Goal: Task Accomplishment & Management: Complete application form

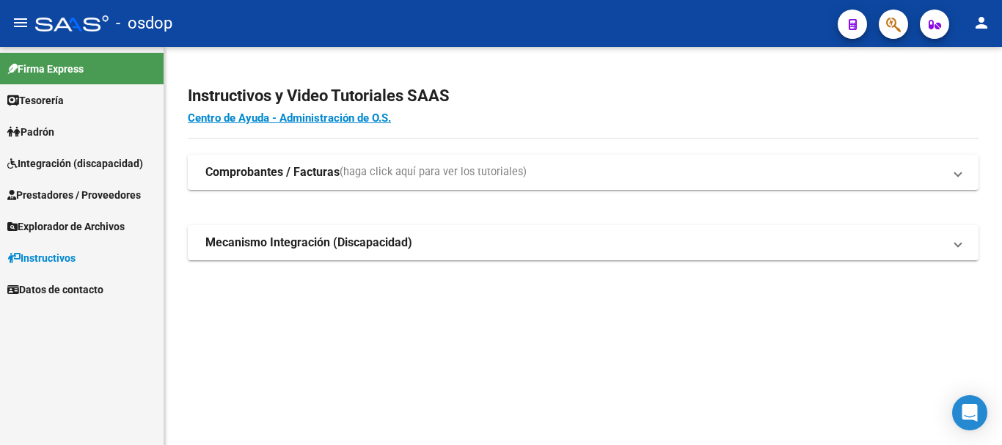
click at [109, 196] on span "Prestadores / Proveedores" at bounding box center [73, 195] width 133 height 16
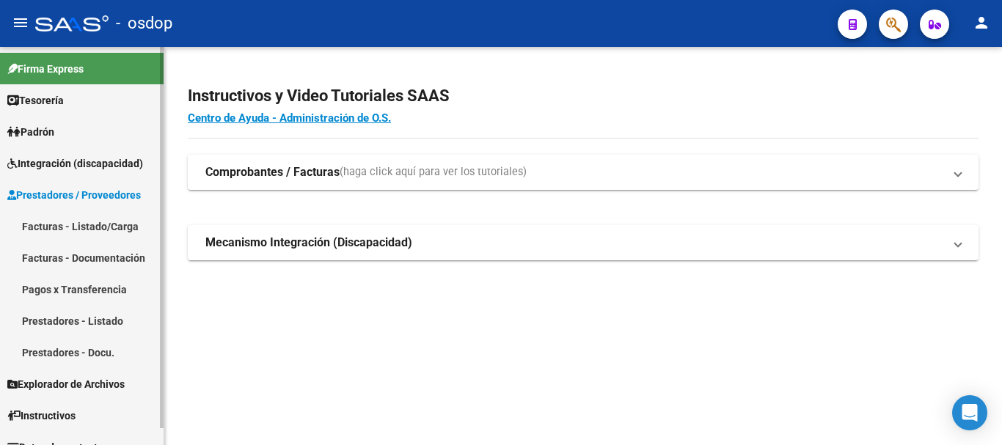
click at [93, 230] on link "Facturas - Listado/Carga" at bounding box center [82, 226] width 164 height 32
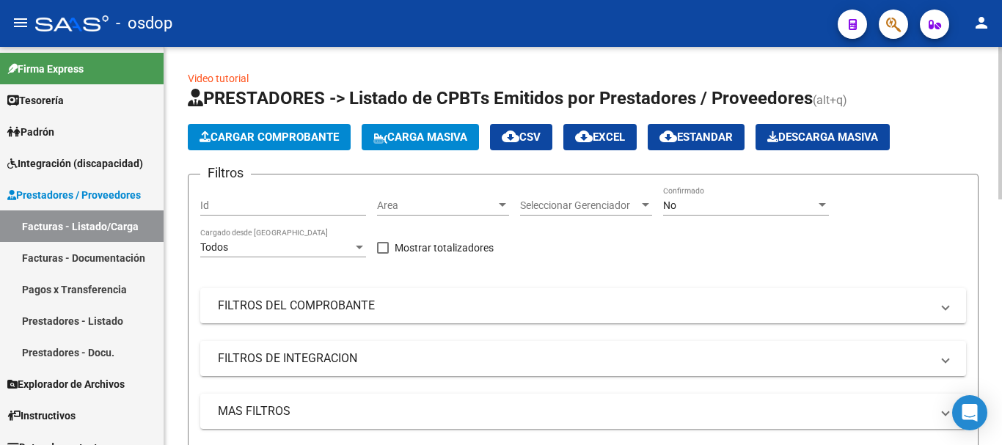
click at [296, 140] on span "Cargar Comprobante" at bounding box center [268, 137] width 139 height 13
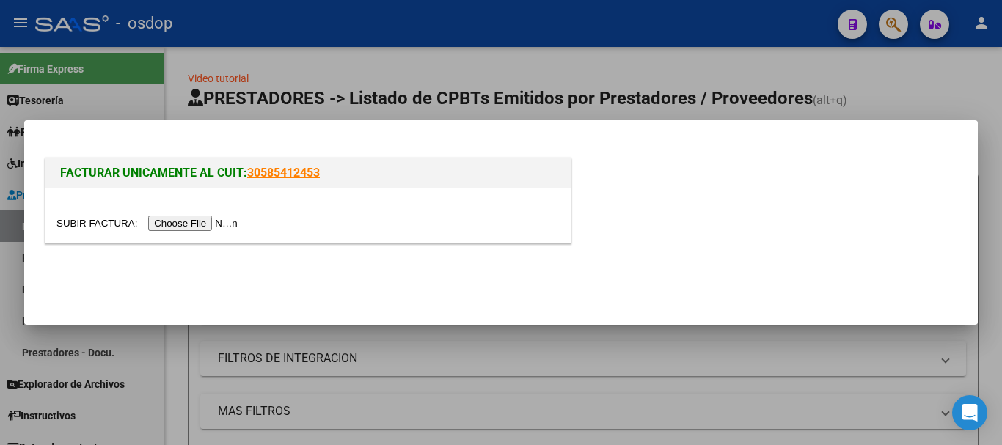
click at [193, 225] on input "file" at bounding box center [149, 223] width 186 height 15
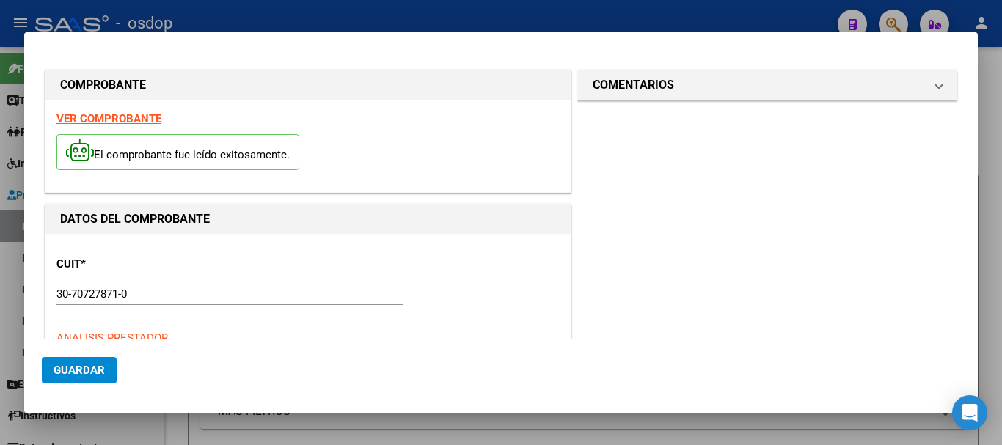
type input "[DATE]"
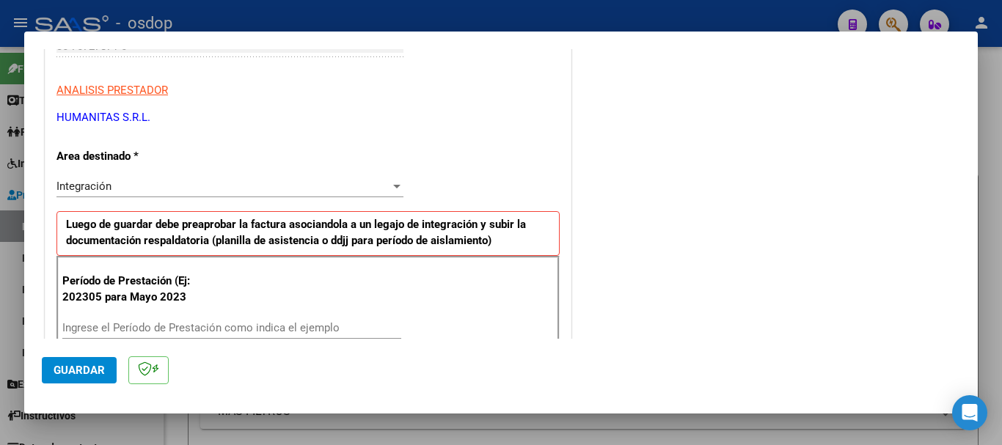
scroll to position [293, 0]
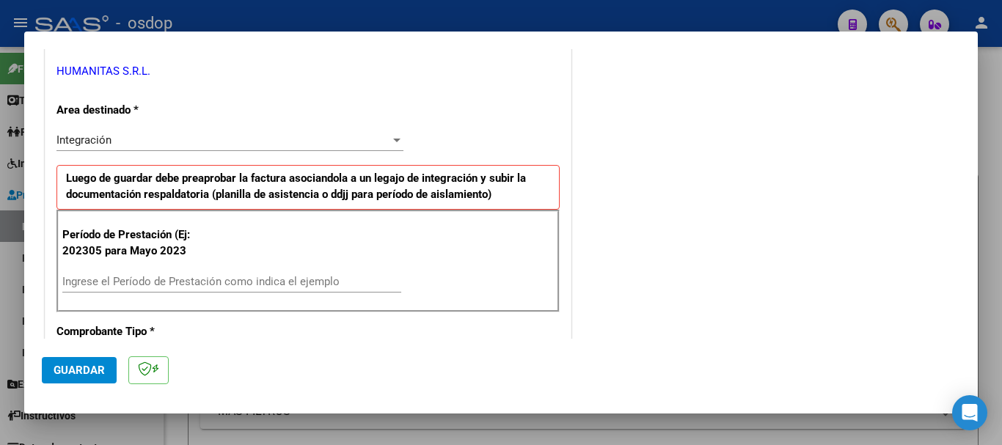
click at [164, 277] on input "Ingrese el Período de Prestación como indica el ejemplo" at bounding box center [231, 281] width 339 height 13
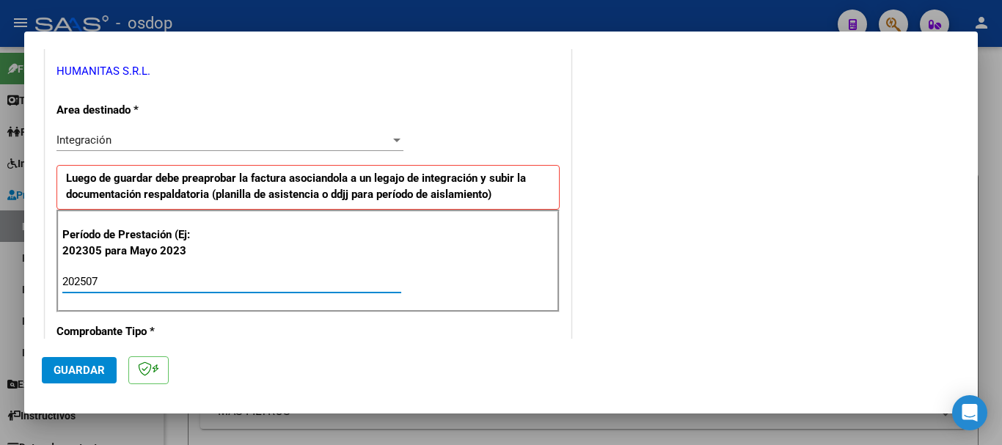
type input "202507"
click at [88, 367] on span "Guardar" at bounding box center [79, 370] width 51 height 13
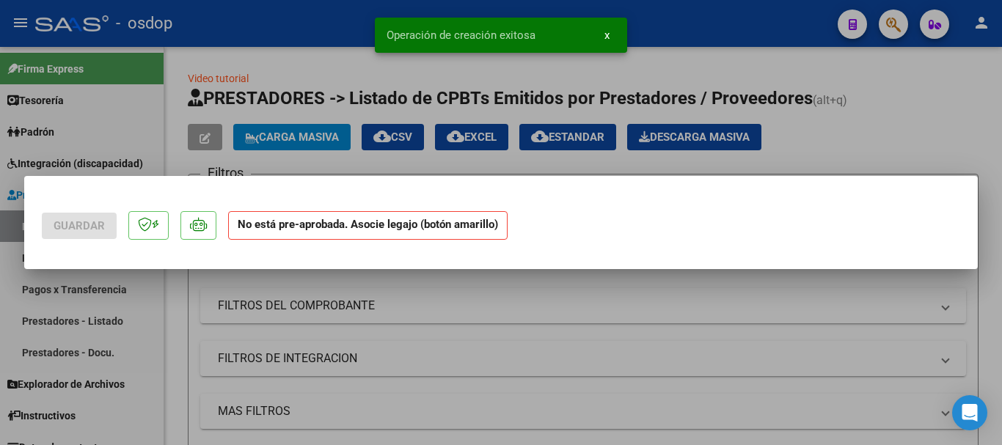
scroll to position [0, 0]
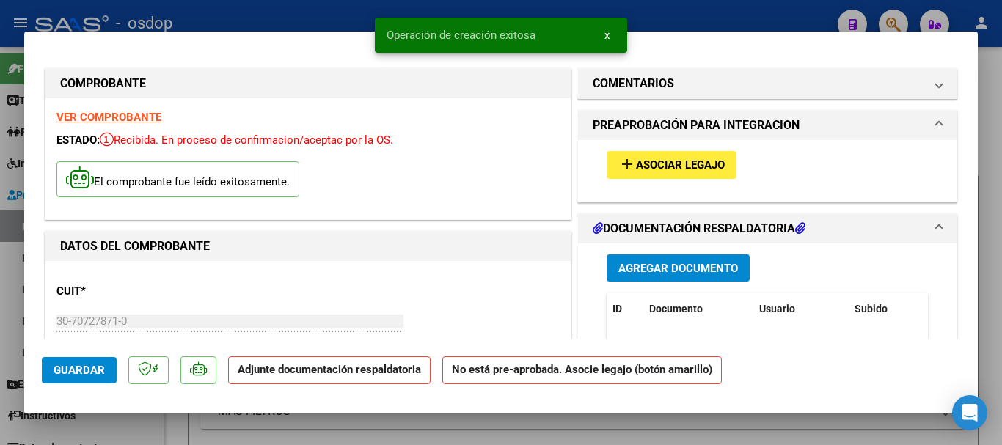
click at [675, 274] on span "Agregar Documento" at bounding box center [678, 268] width 120 height 13
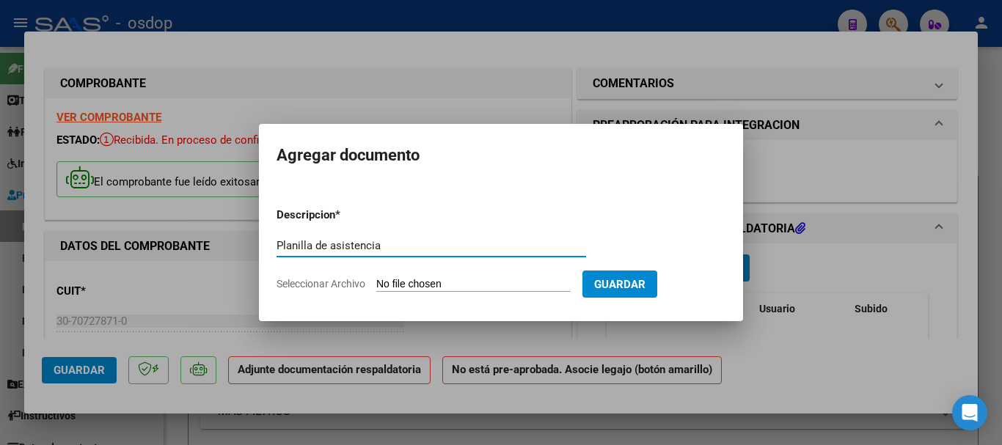
type input "Planilla de asistencia"
click at [499, 282] on input "Seleccionar Archivo" at bounding box center [473, 285] width 194 height 14
type input "C:\fakepath\HUMANITAS 2512 - GAITAN - [DATE] - ASIS.pdf"
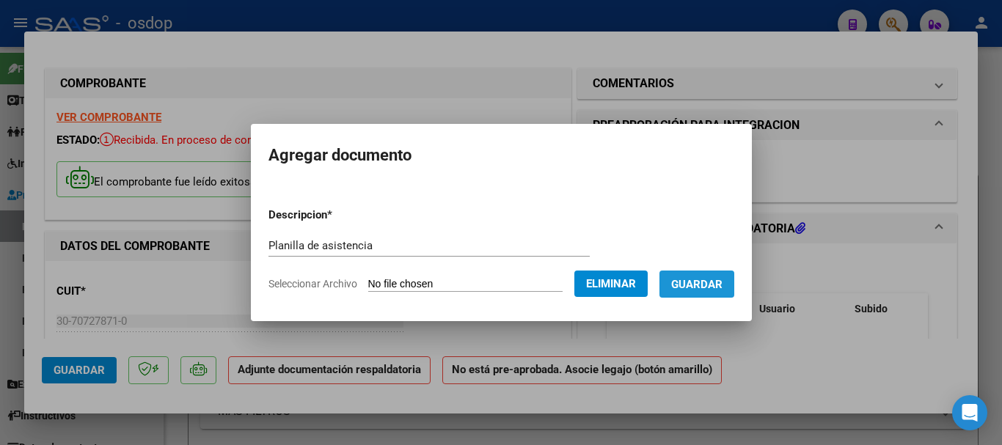
click at [715, 288] on span "Guardar" at bounding box center [696, 284] width 51 height 13
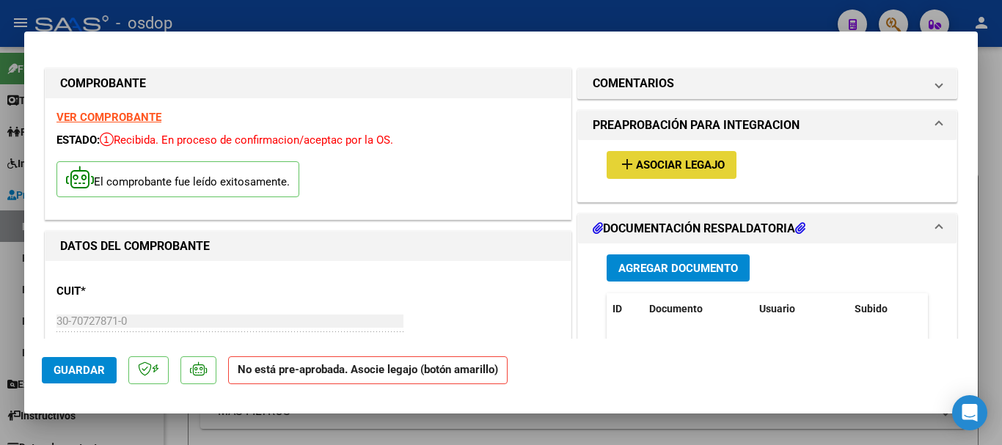
click at [647, 166] on span "Asociar Legajo" at bounding box center [680, 165] width 89 height 13
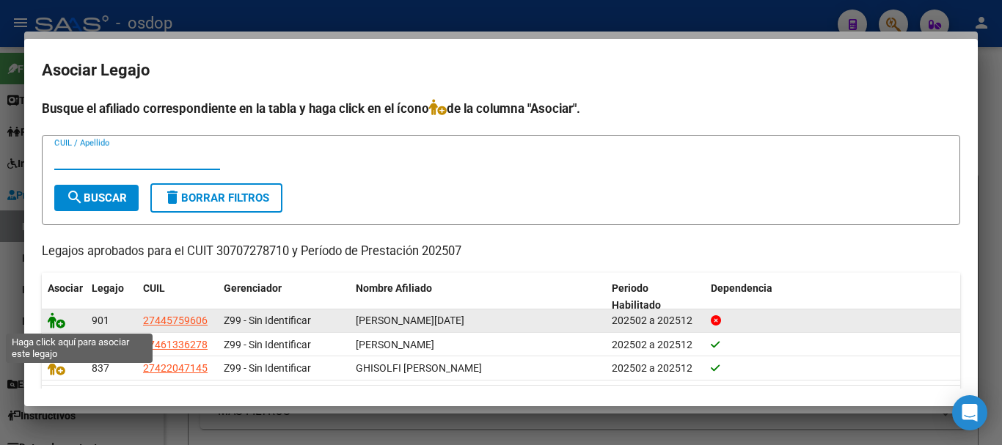
click at [59, 325] on icon at bounding box center [57, 320] width 18 height 16
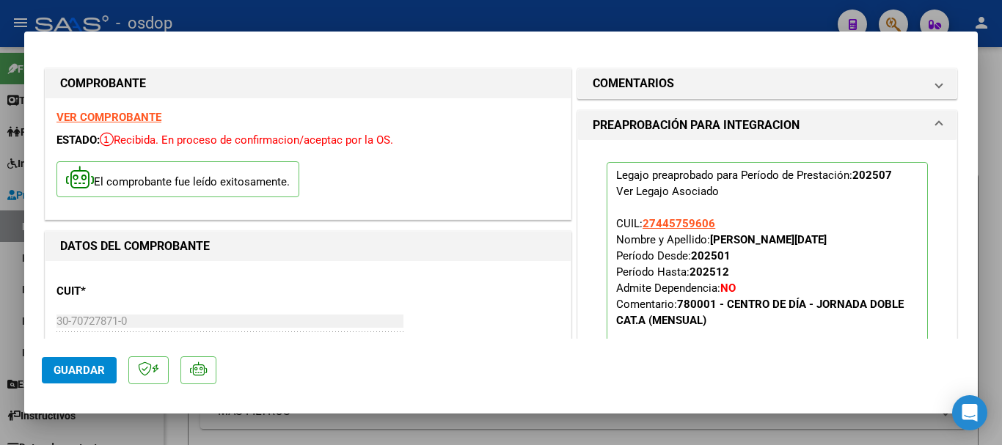
scroll to position [367, 0]
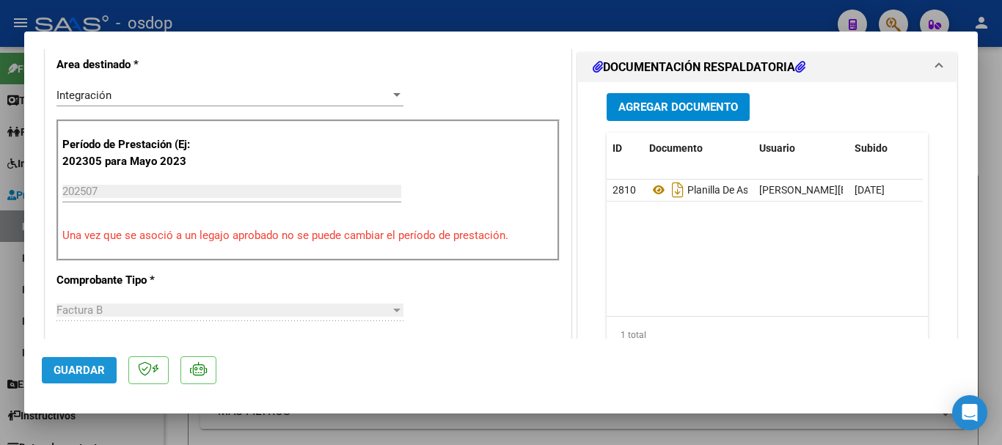
click at [84, 364] on span "Guardar" at bounding box center [79, 370] width 51 height 13
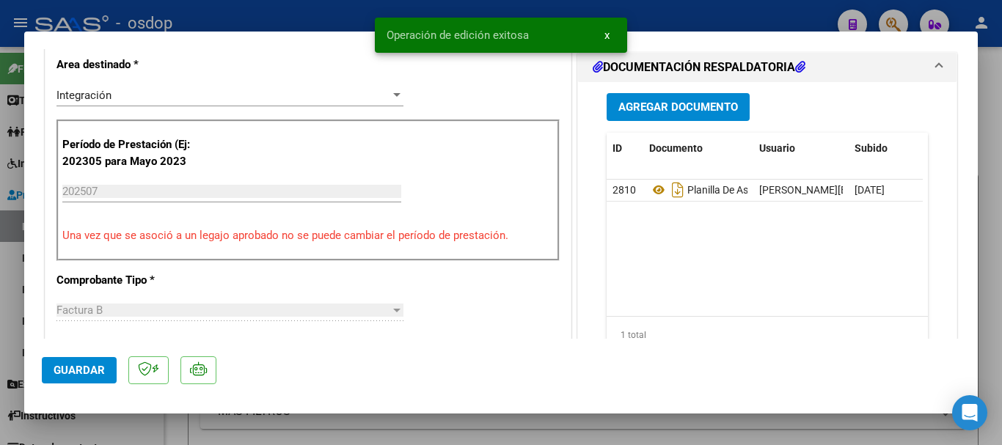
click at [611, 33] on button "x" at bounding box center [606, 35] width 29 height 26
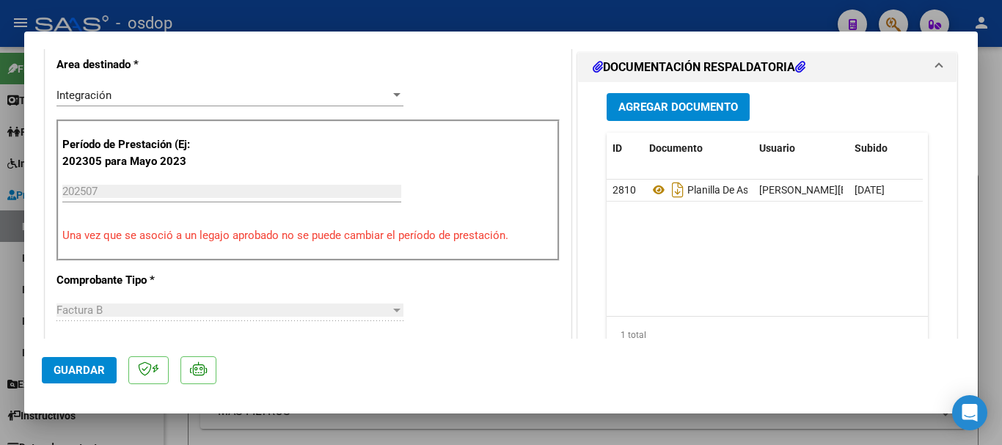
click at [653, 16] on div at bounding box center [501, 222] width 1002 height 445
type input "$ 0,00"
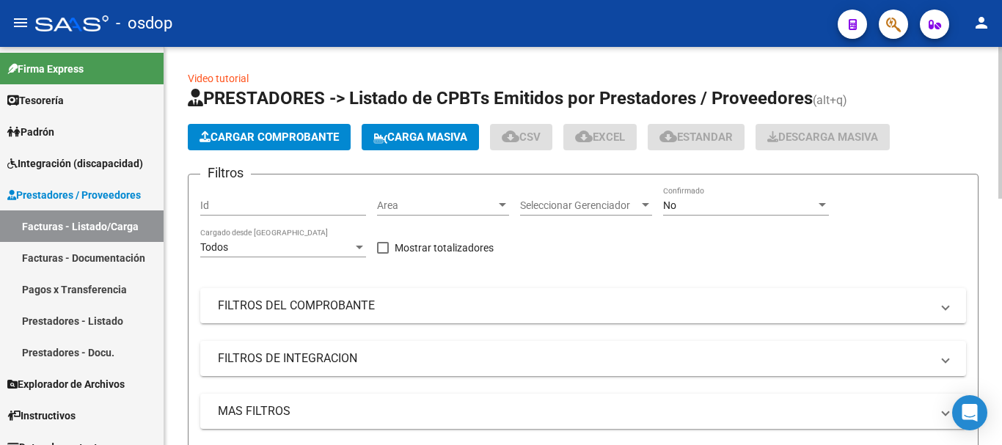
click at [290, 139] on span "Cargar Comprobante" at bounding box center [268, 137] width 139 height 13
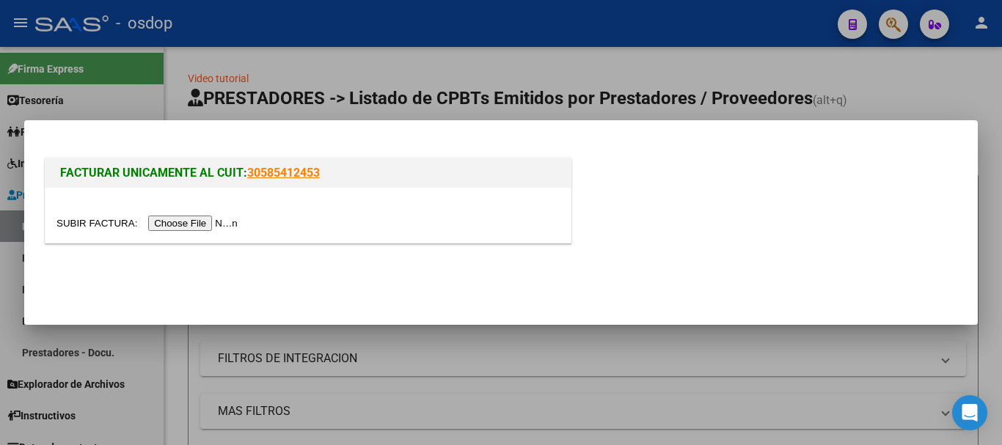
click at [186, 230] on input "file" at bounding box center [149, 223] width 186 height 15
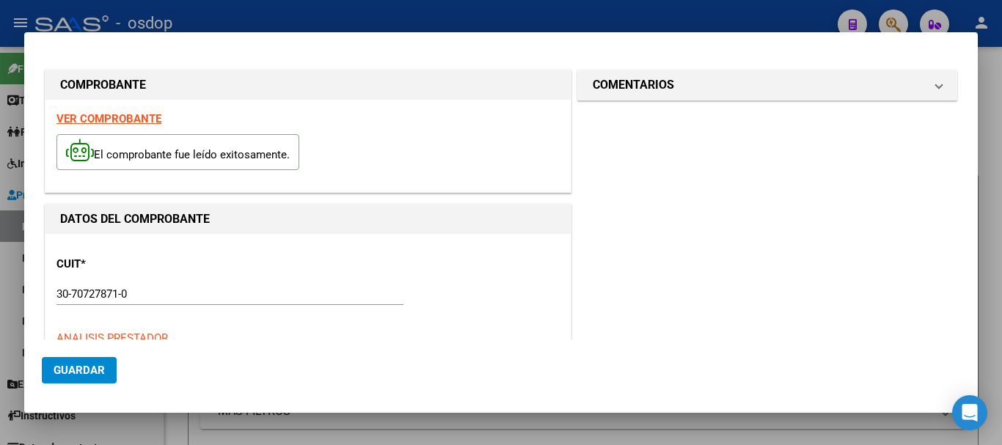
type input "[DATE]"
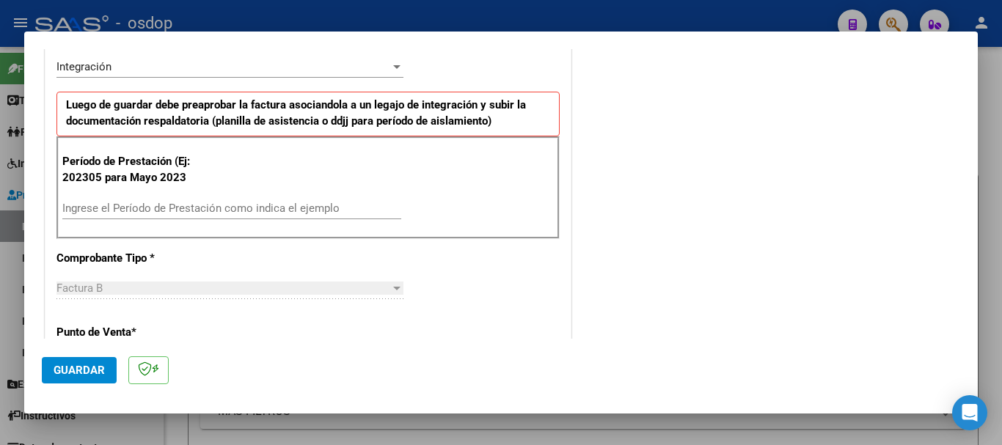
click at [207, 208] on input "Ingrese el Período de Prestación como indica el ejemplo" at bounding box center [231, 208] width 339 height 13
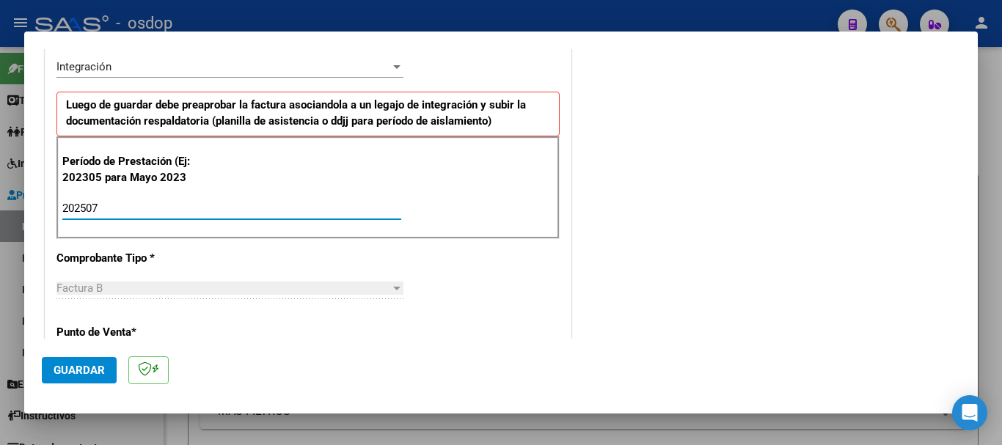
type input "202507"
click at [91, 374] on span "Guardar" at bounding box center [79, 370] width 51 height 13
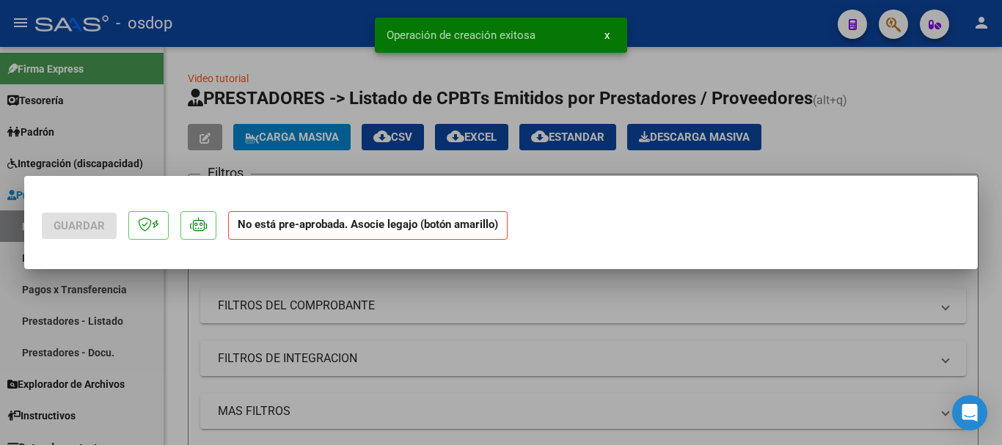
scroll to position [0, 0]
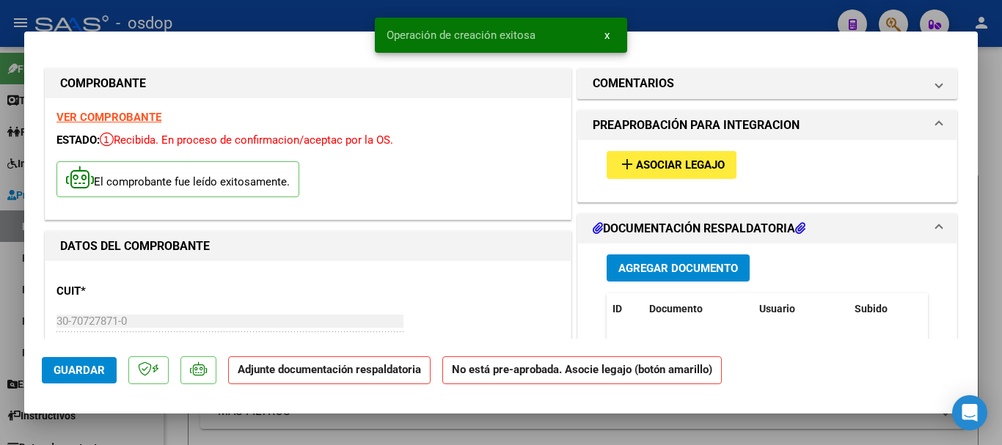
click at [608, 32] on span "x" at bounding box center [606, 35] width 5 height 13
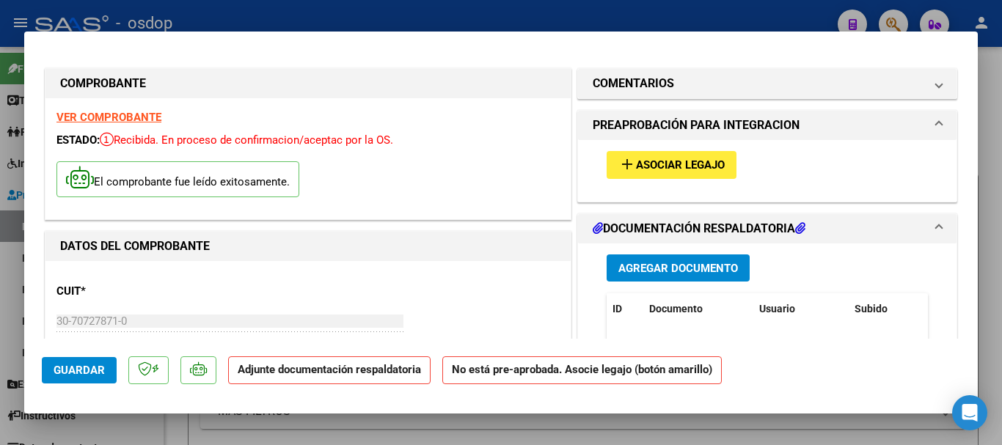
click at [660, 265] on span "Agregar Documento" at bounding box center [678, 268] width 120 height 13
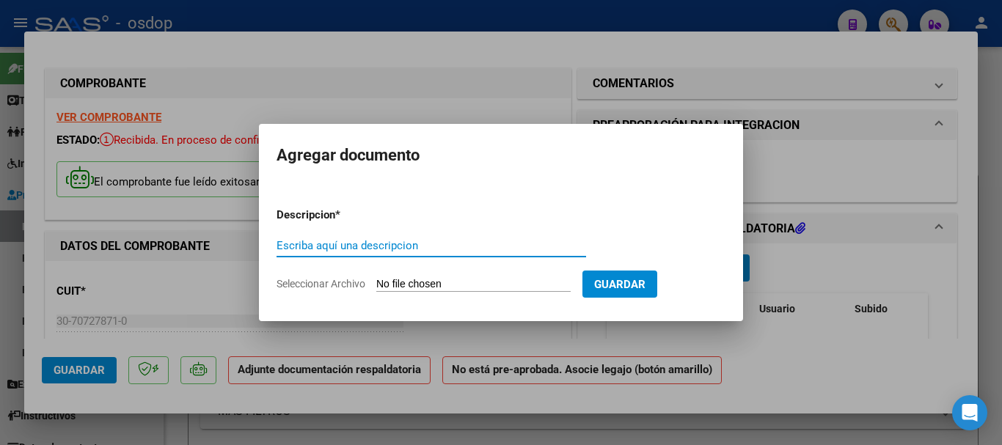
paste input "Planilla de asistencia"
type input "Planilla de asistencia"
click at [436, 279] on input "Seleccionar Archivo" at bounding box center [473, 285] width 194 height 14
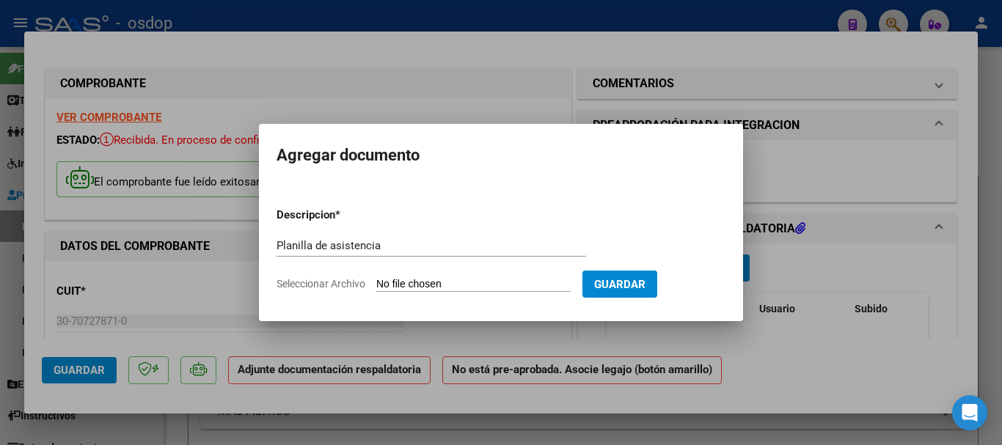
type input "C:\fakepath\HUMANITAS 2513 - GHISOLFI - [DATE] - ASIS.pdf"
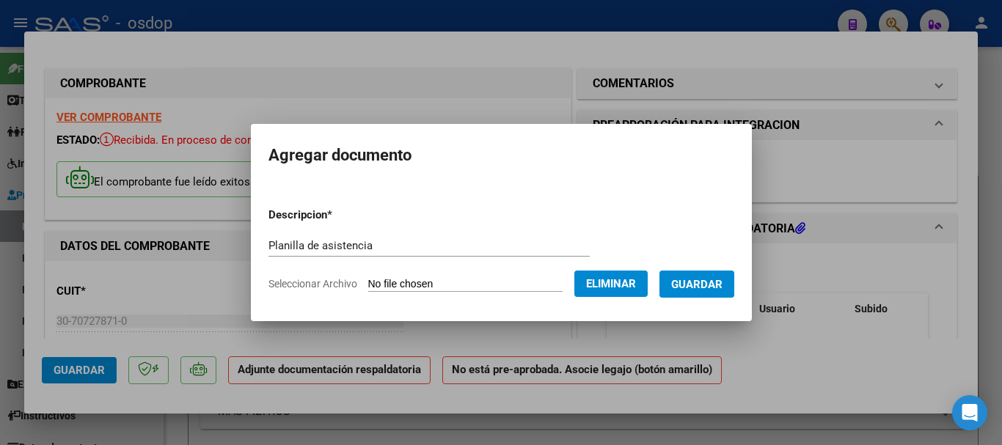
click at [707, 283] on span "Guardar" at bounding box center [696, 284] width 51 height 13
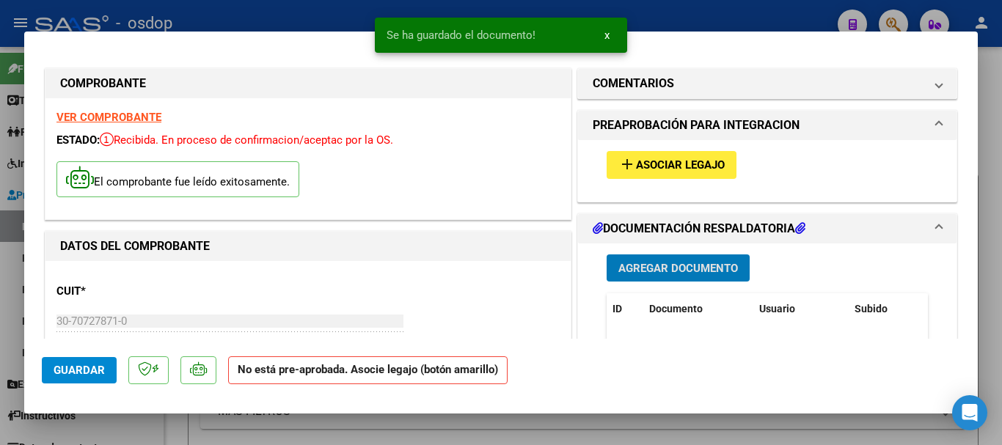
click at [606, 35] on span "x" at bounding box center [606, 35] width 5 height 13
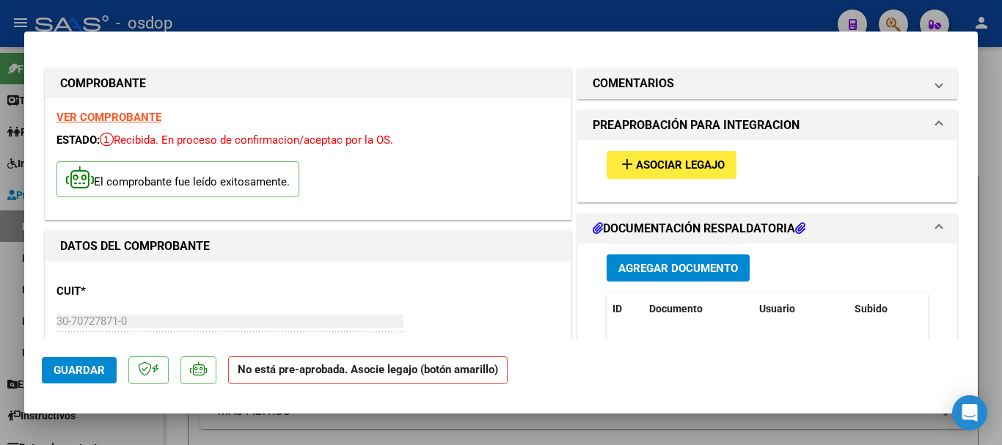
click at [679, 159] on span "Asociar Legajo" at bounding box center [680, 165] width 89 height 13
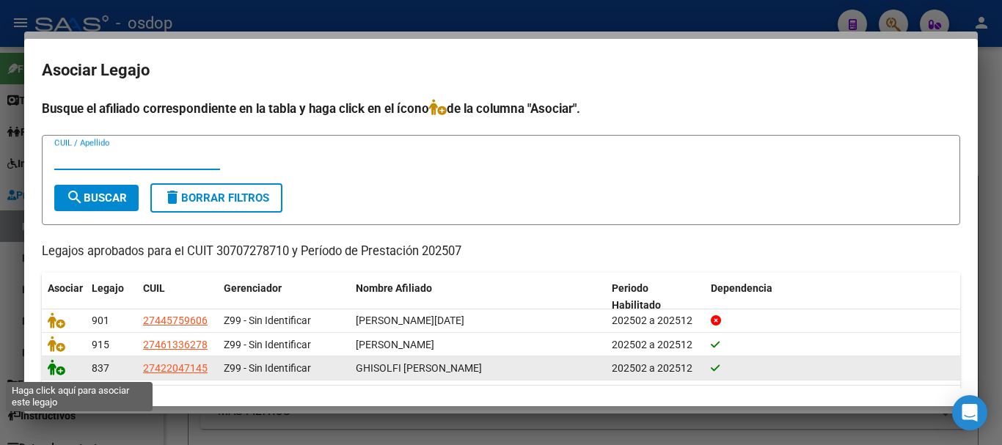
click at [56, 371] on icon at bounding box center [57, 367] width 18 height 16
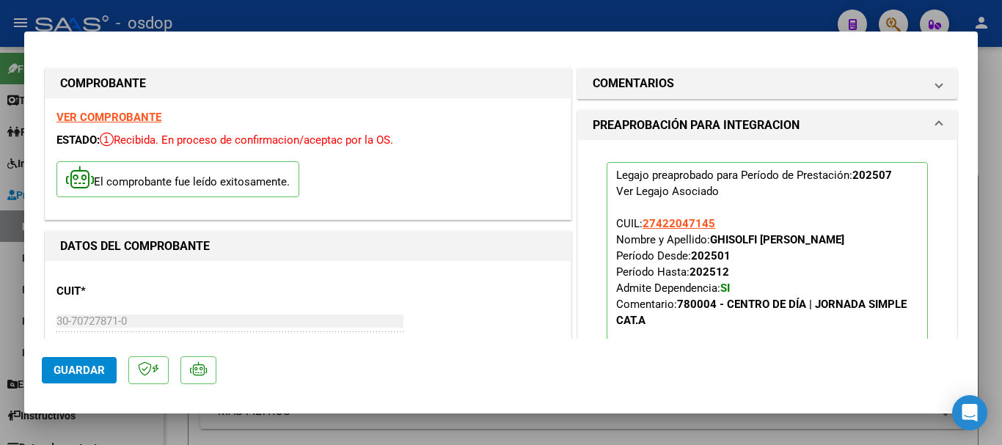
click at [73, 367] on span "Guardar" at bounding box center [79, 370] width 51 height 13
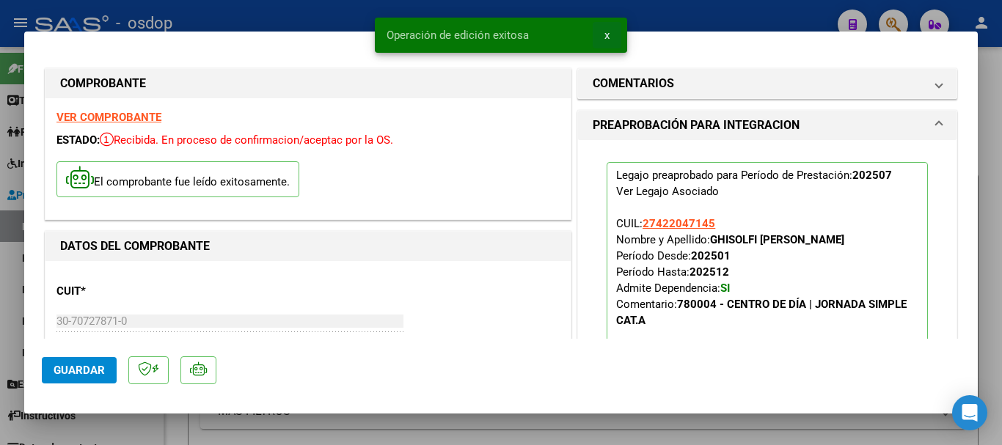
click at [605, 35] on span "x" at bounding box center [606, 35] width 5 height 13
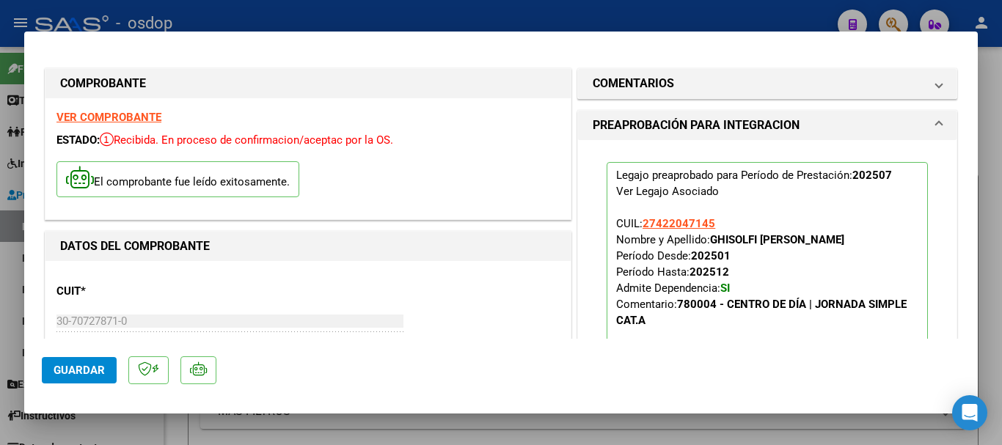
click at [614, 15] on div at bounding box center [501, 222] width 1002 height 445
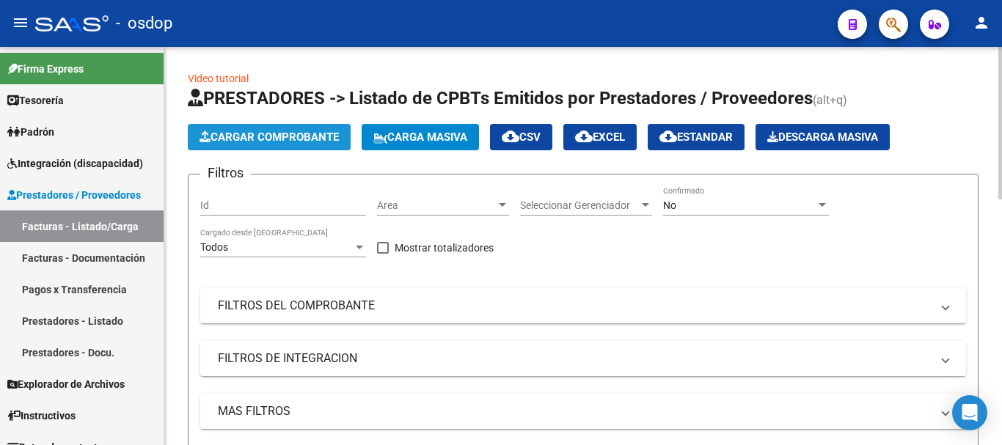
click at [264, 126] on button "Cargar Comprobante" at bounding box center [269, 137] width 163 height 26
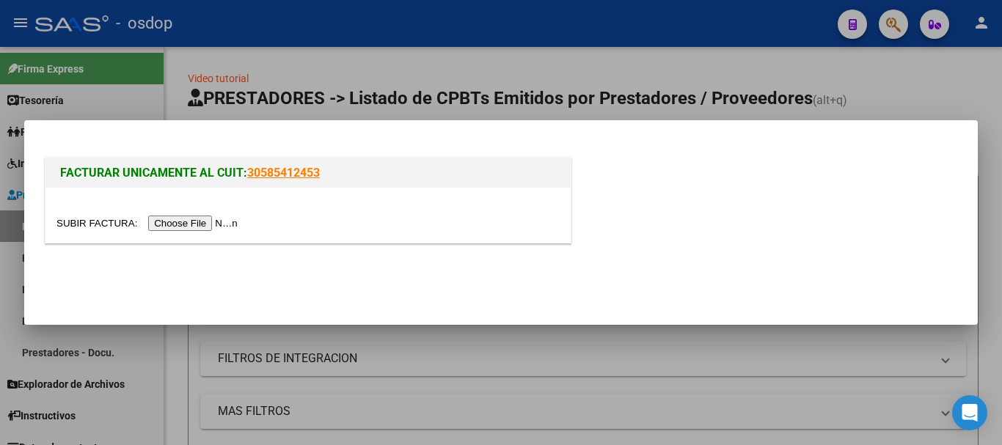
click at [207, 223] on input "file" at bounding box center [149, 223] width 186 height 15
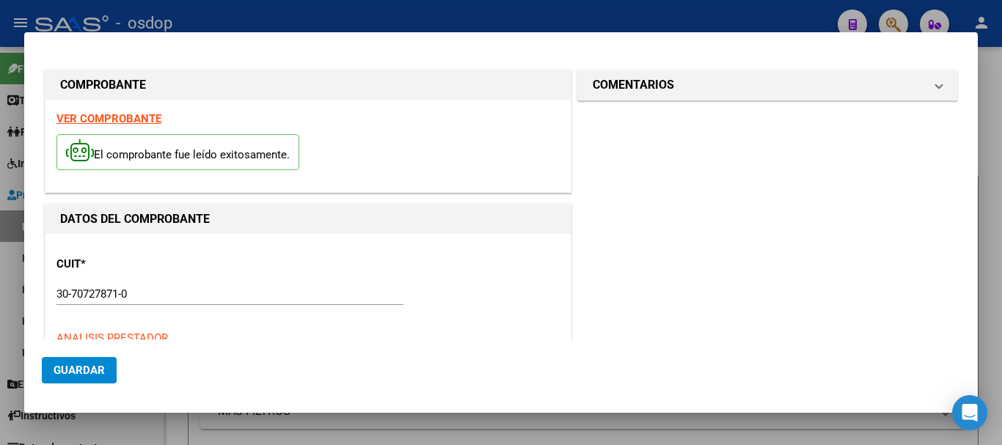
type input "[DATE]"
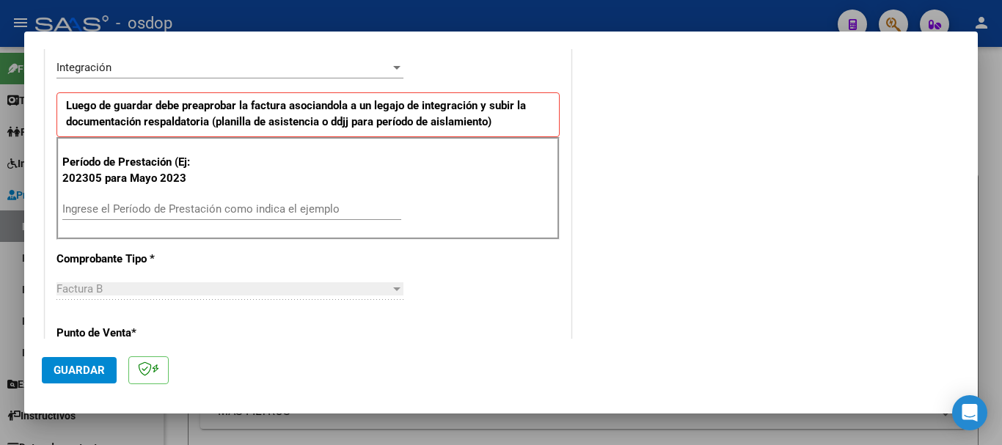
scroll to position [367, 0]
click at [177, 207] on input "Ingrese el Período de Prestación como indica el ejemplo" at bounding box center [231, 208] width 339 height 13
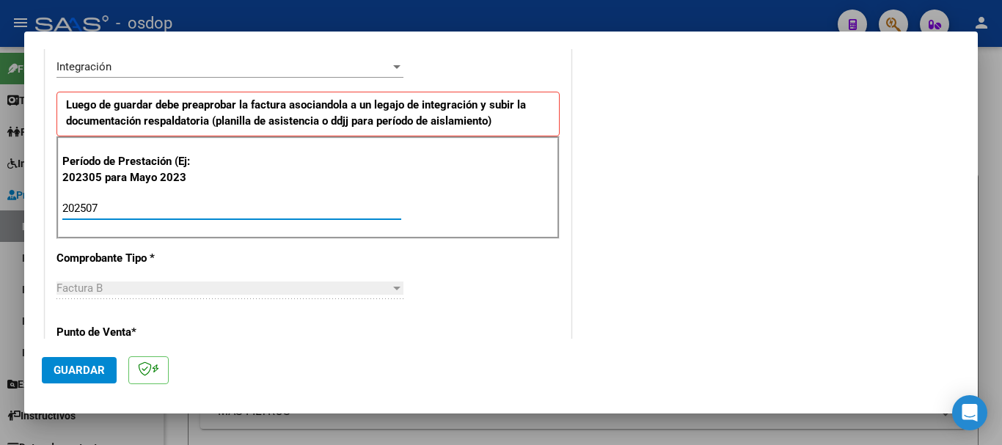
type input "202507"
click at [74, 366] on span "Guardar" at bounding box center [79, 370] width 51 height 13
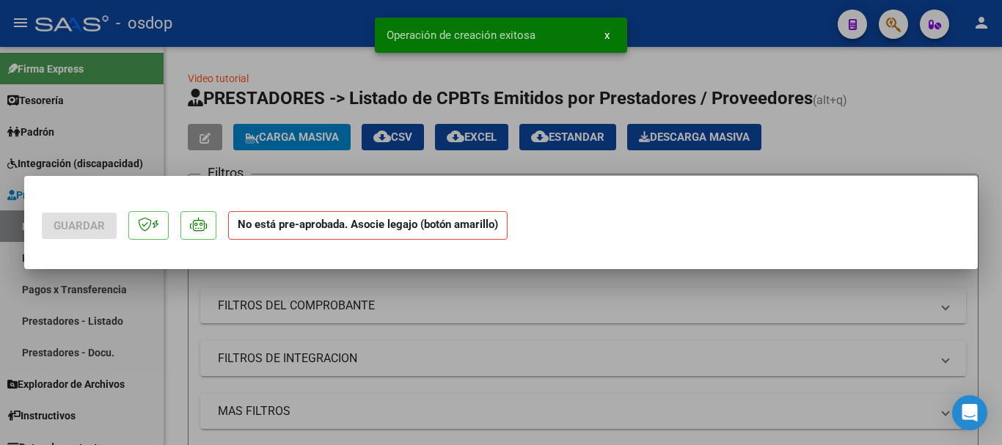
scroll to position [0, 0]
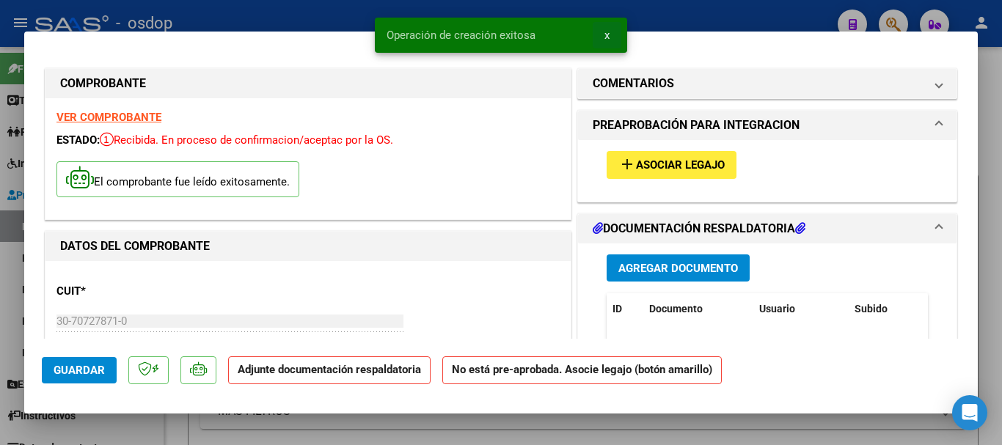
click at [604, 35] on span "x" at bounding box center [606, 35] width 5 height 13
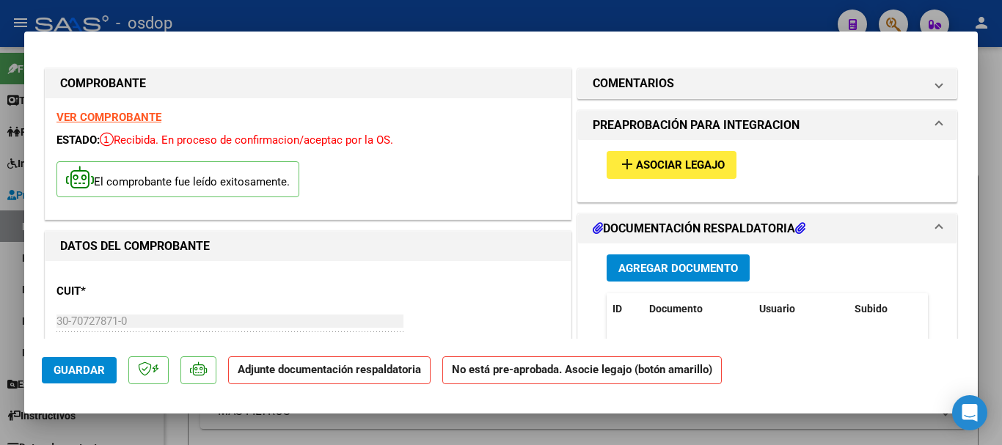
click at [671, 269] on span "Agregar Documento" at bounding box center [678, 268] width 120 height 13
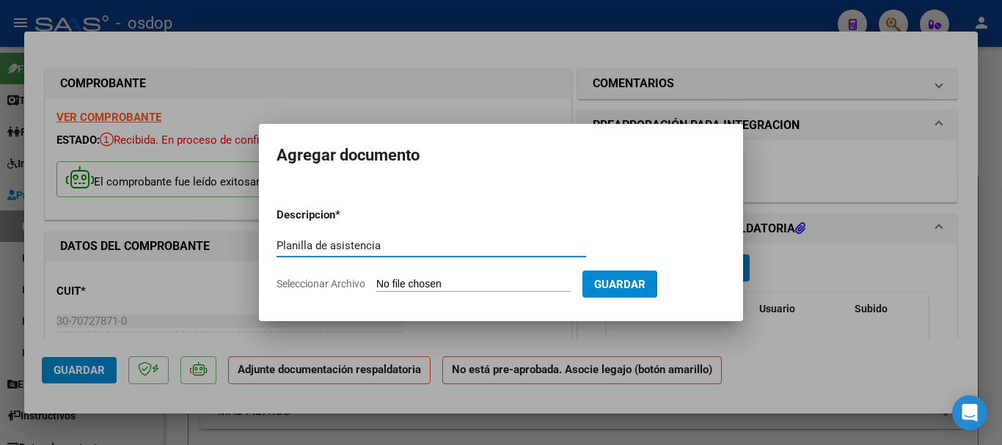
type input "Planilla de asistencia"
click at [479, 282] on input "Seleccionar Archivo" at bounding box center [473, 285] width 194 height 14
type input "C:\fakepath\HUMANITAS 2514 - [PERSON_NAME] - [DATE] - ASIS.pdf"
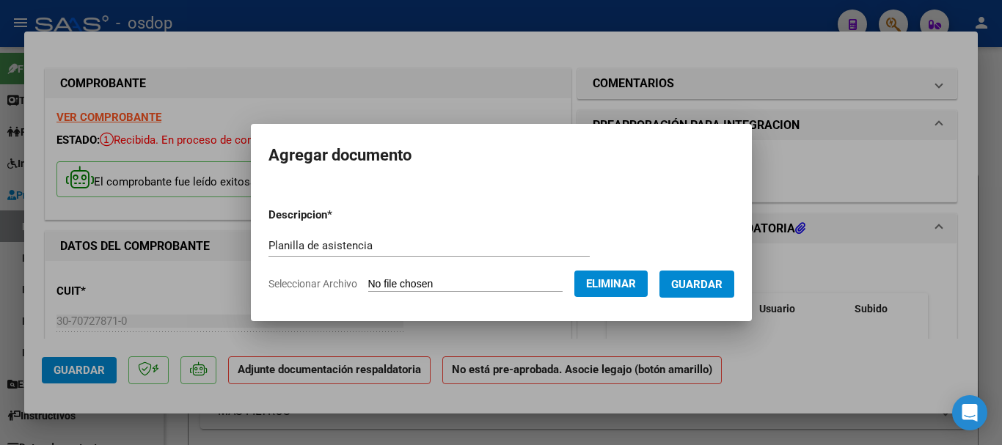
click at [700, 290] on span "Guardar" at bounding box center [696, 284] width 51 height 13
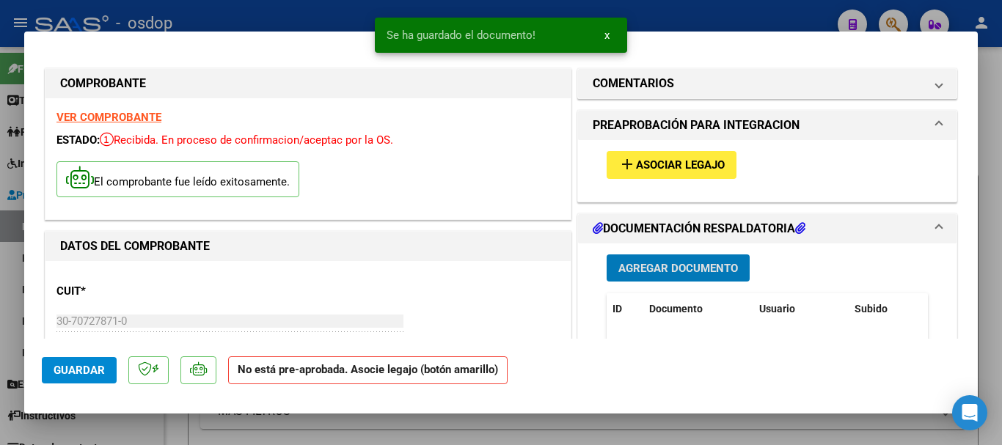
click at [602, 39] on button "x" at bounding box center [606, 35] width 29 height 26
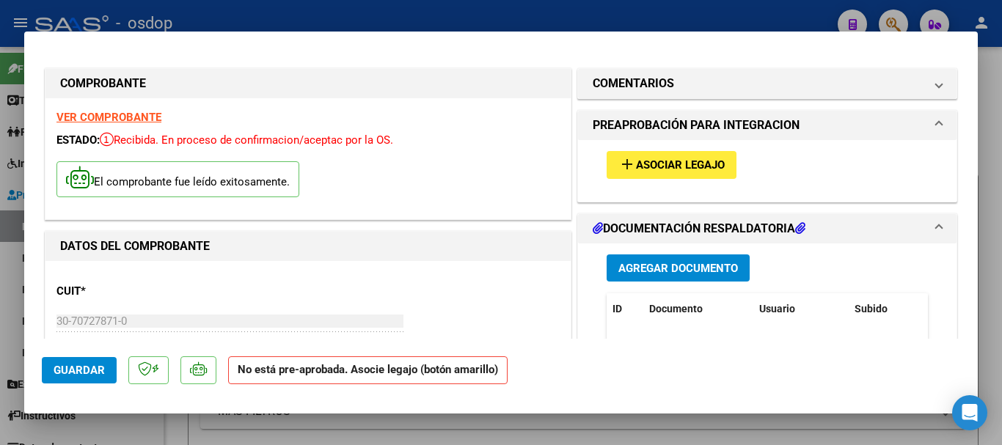
click at [674, 164] on span "Asociar Legajo" at bounding box center [680, 165] width 89 height 13
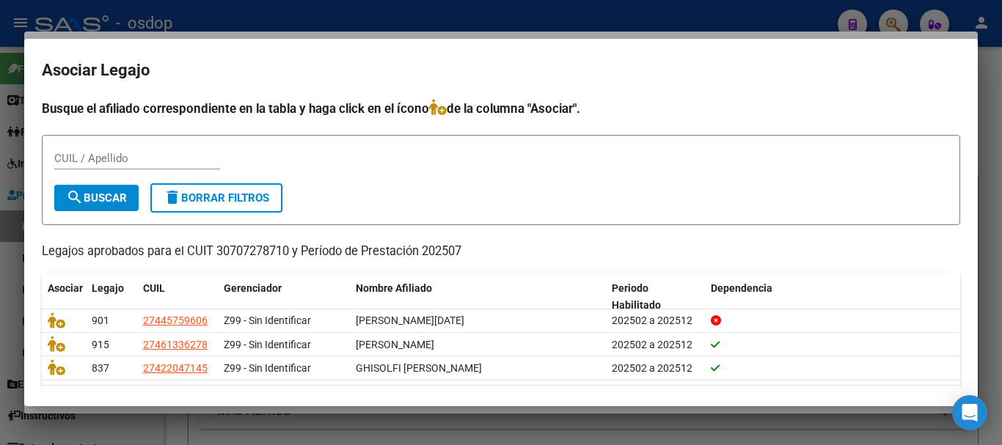
click at [625, 20] on div at bounding box center [501, 222] width 1002 height 445
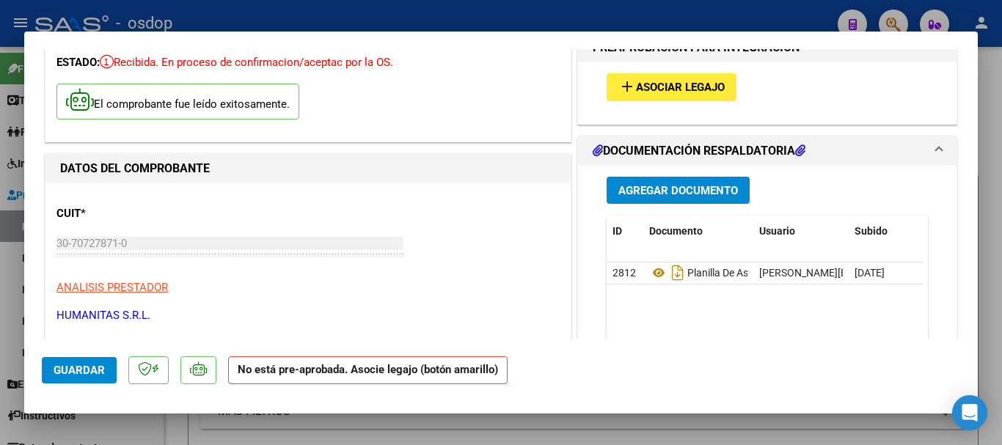
scroll to position [73, 0]
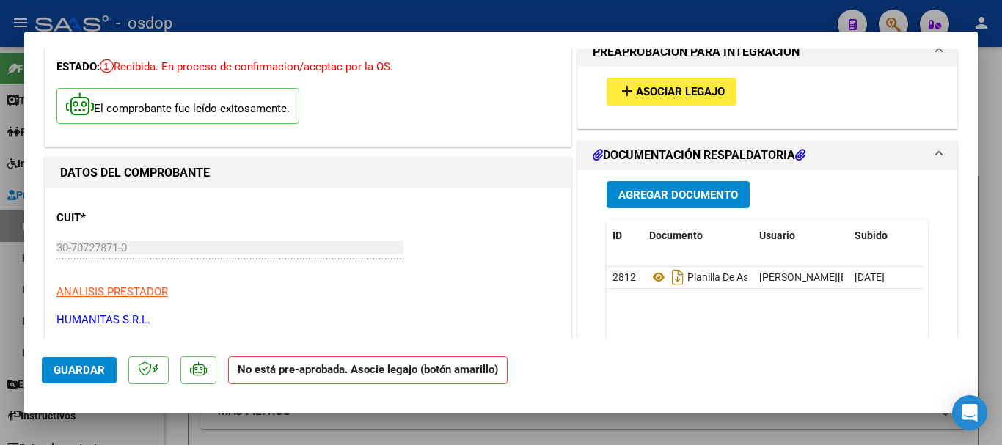
click at [670, 89] on span "Asociar Legajo" at bounding box center [680, 92] width 89 height 13
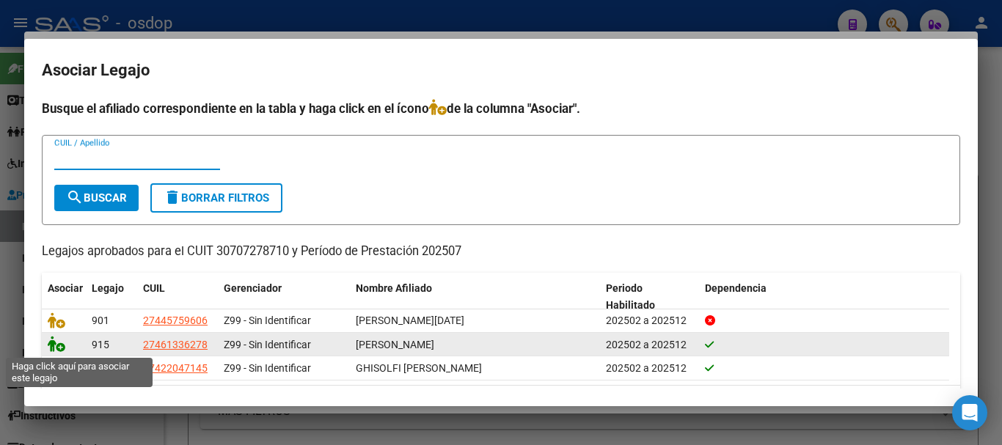
click at [58, 343] on icon at bounding box center [57, 344] width 18 height 16
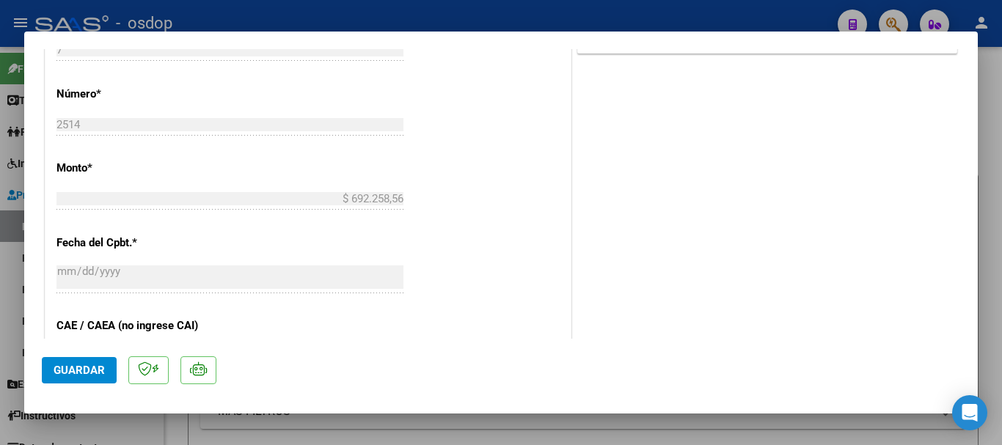
scroll to position [807, 0]
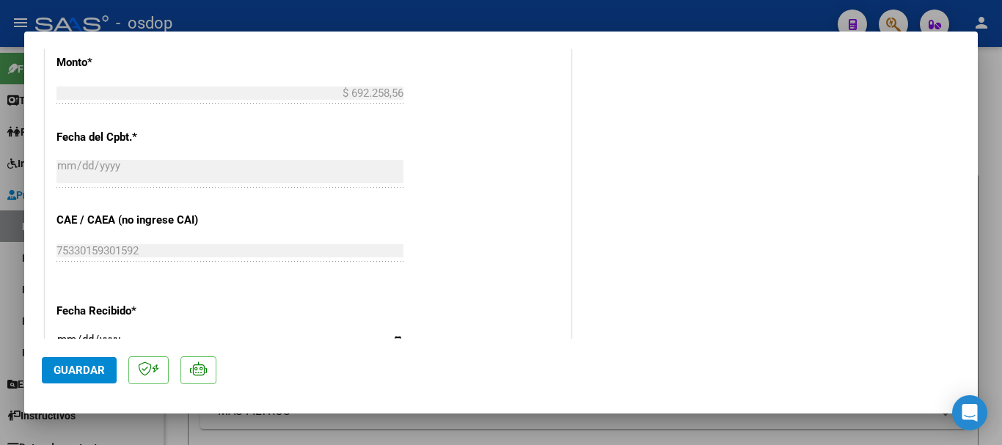
click at [72, 375] on span "Guardar" at bounding box center [79, 370] width 51 height 13
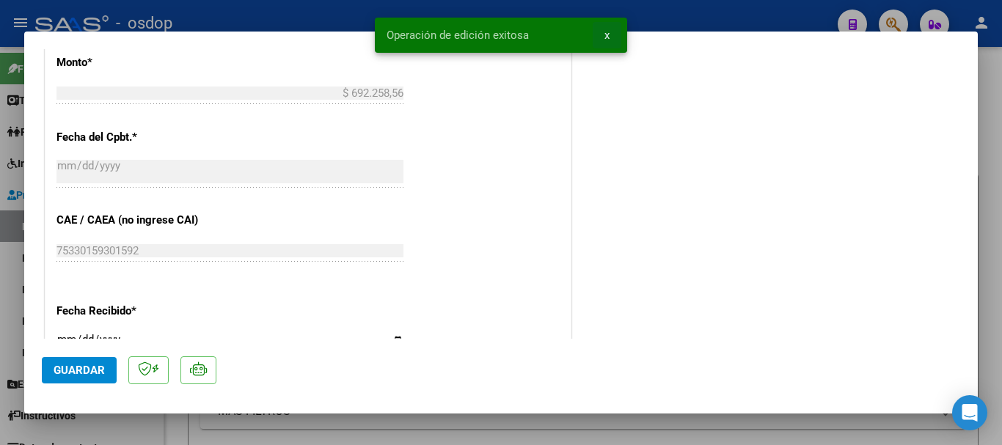
click at [606, 35] on span "x" at bounding box center [606, 35] width 5 height 13
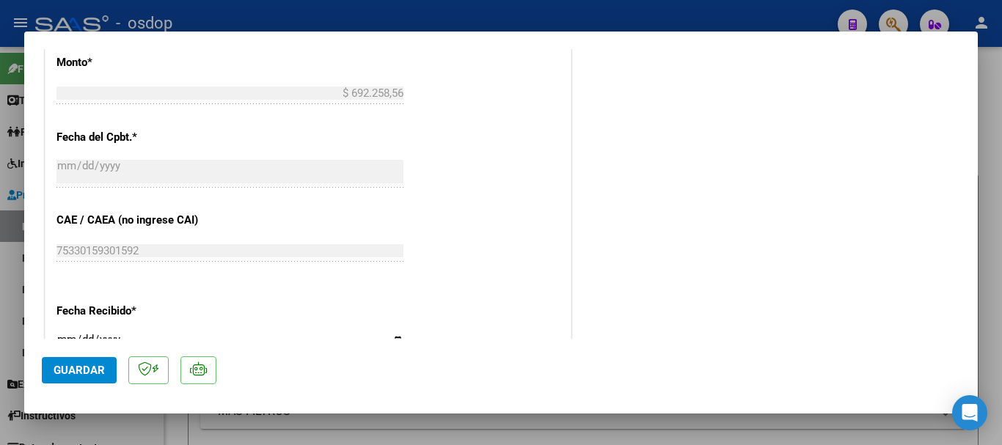
click at [620, 20] on div at bounding box center [501, 222] width 1002 height 445
type input "$ 0,00"
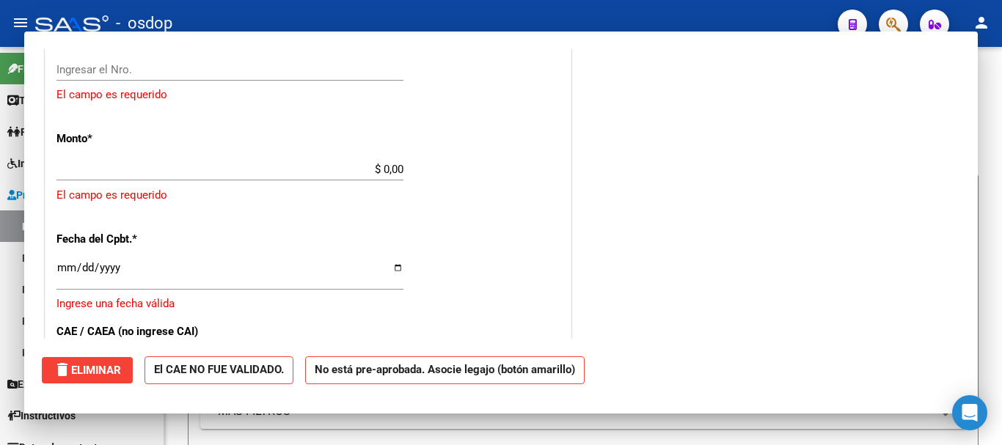
scroll to position [883, 0]
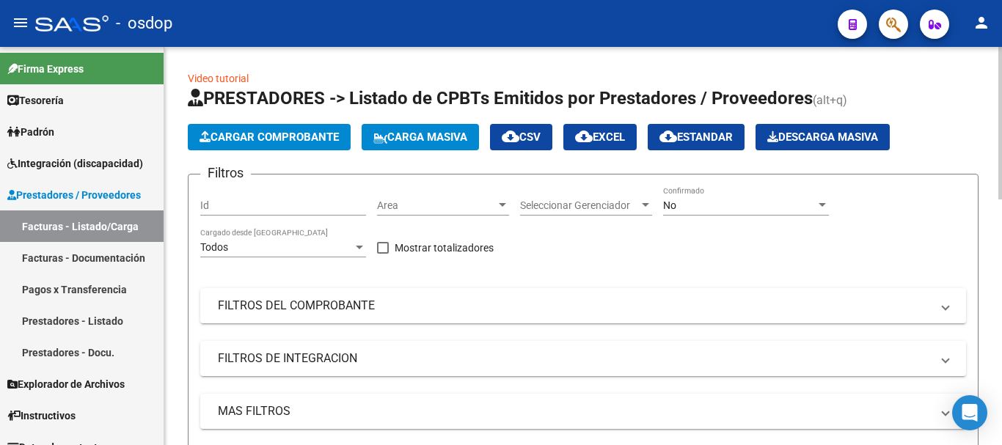
click at [287, 139] on span "Cargar Comprobante" at bounding box center [268, 137] width 139 height 13
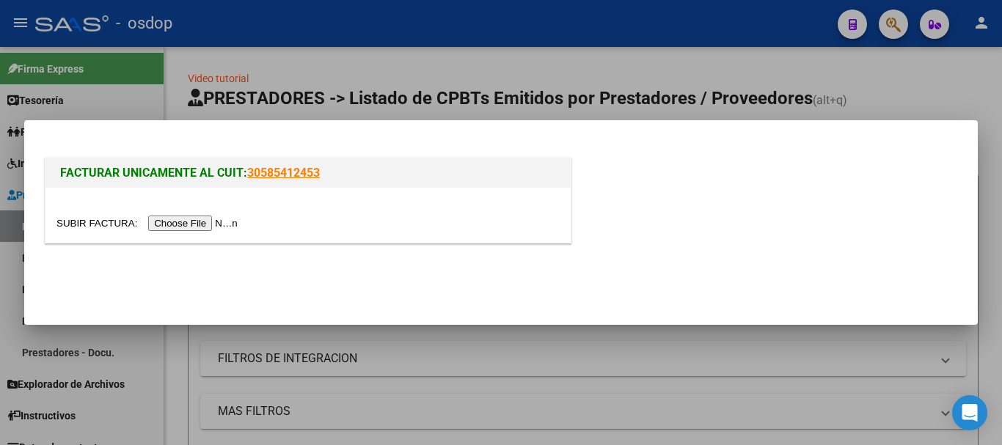
click at [180, 220] on input "file" at bounding box center [149, 223] width 186 height 15
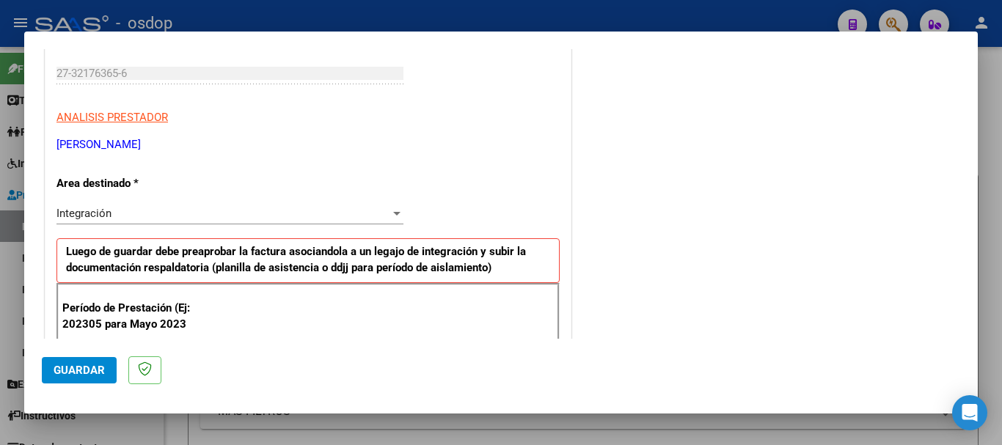
scroll to position [293, 0]
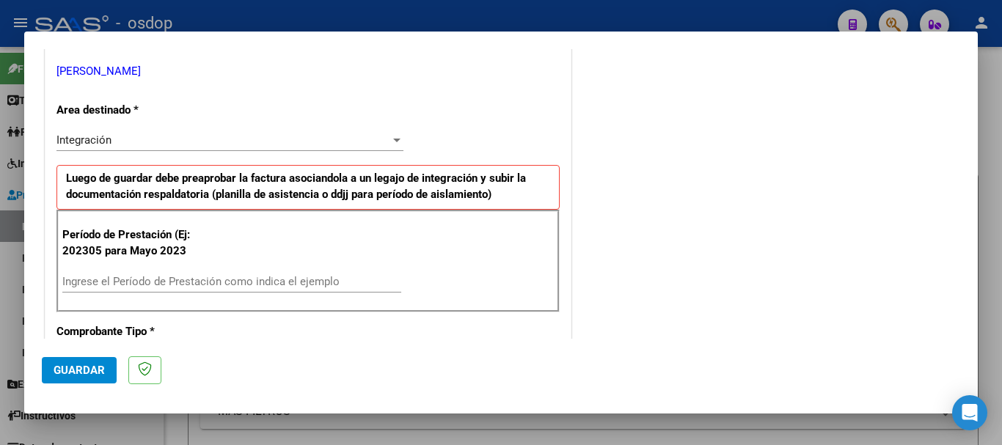
click at [166, 278] on input "Ingrese el Período de Prestación como indica el ejemplo" at bounding box center [231, 281] width 339 height 13
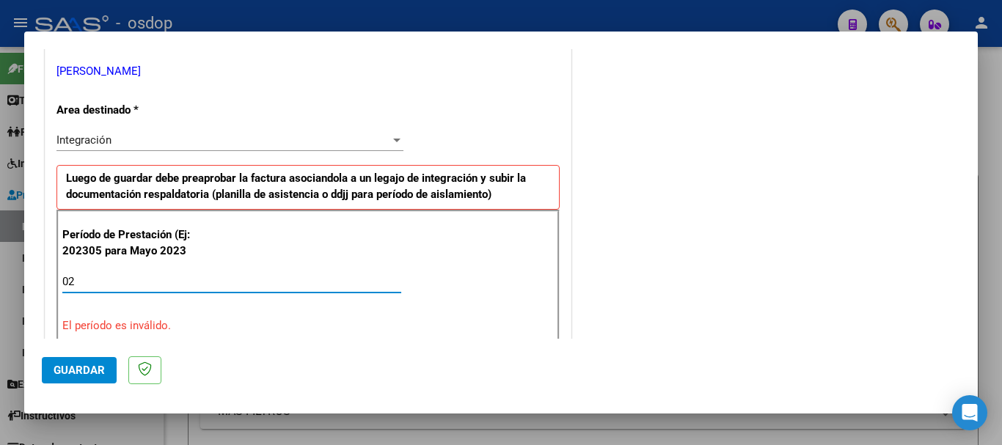
type input "0"
type input "202507"
click at [69, 371] on span "Guardar" at bounding box center [79, 370] width 51 height 13
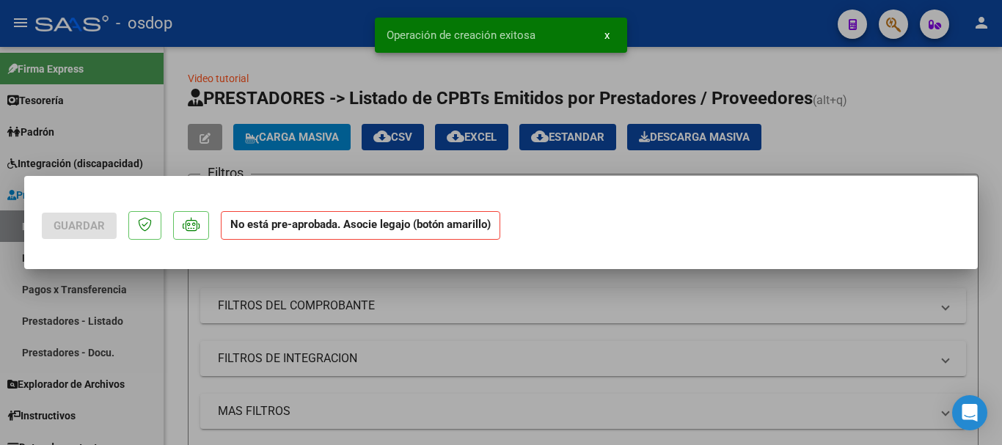
scroll to position [0, 0]
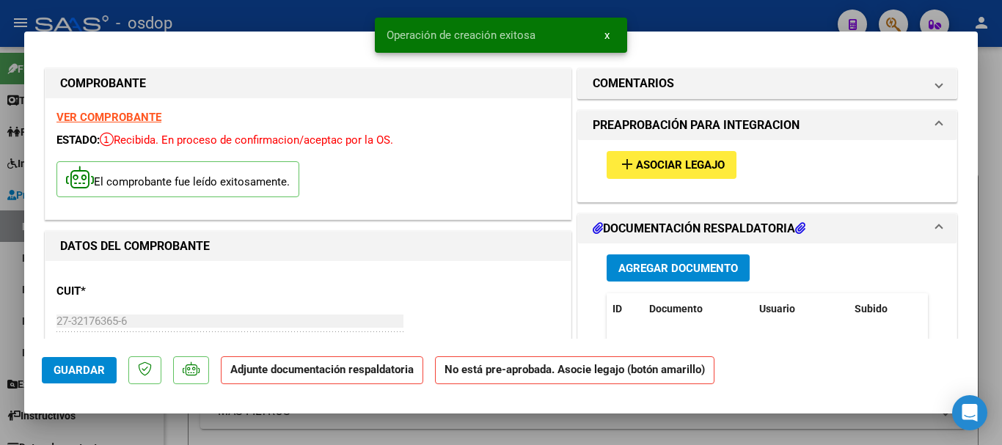
click at [607, 36] on span "x" at bounding box center [606, 35] width 5 height 13
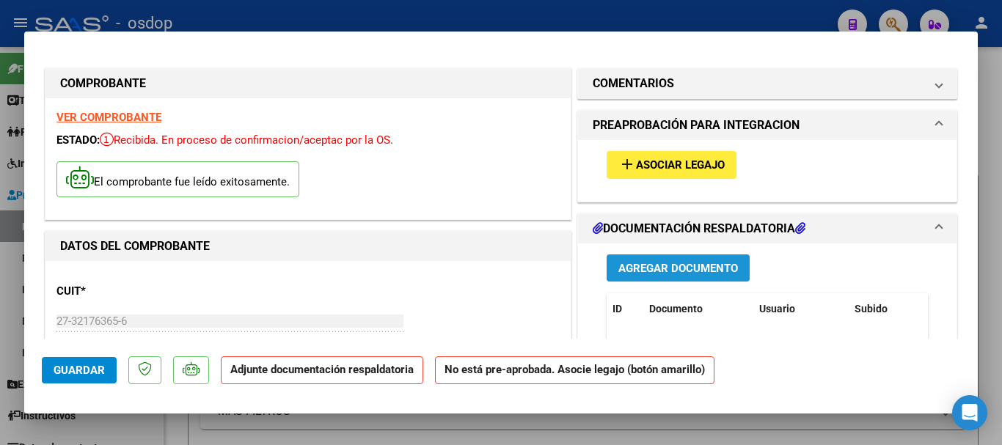
click at [647, 268] on span "Agregar Documento" at bounding box center [678, 268] width 120 height 13
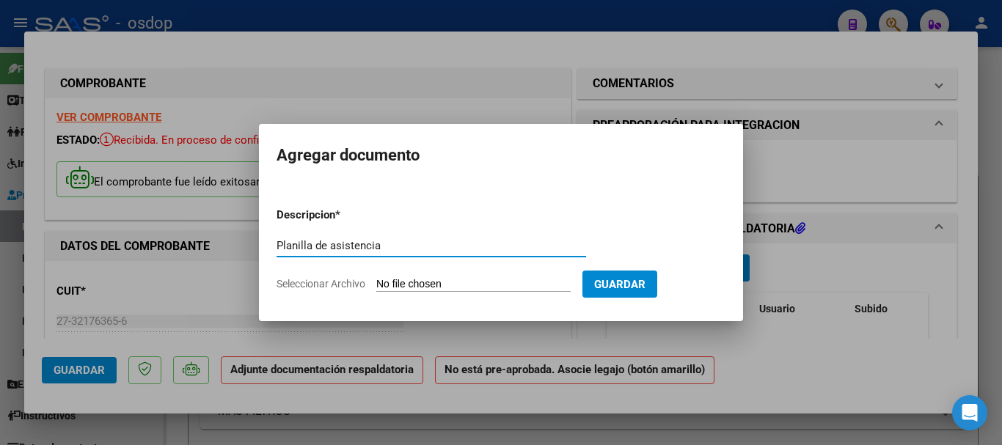
type input "Planilla de asistencia"
click at [438, 283] on input "Seleccionar Archivo" at bounding box center [473, 285] width 194 height 14
type input "C:\fakepath\LANFRANCHI 826 - [PERSON_NAME] - [DATE] - ASIS.pdf"
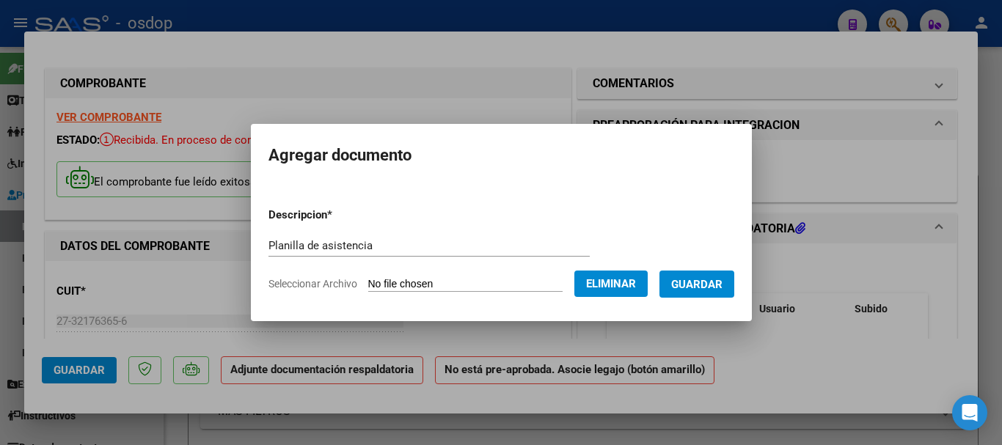
click at [722, 284] on span "Guardar" at bounding box center [696, 284] width 51 height 13
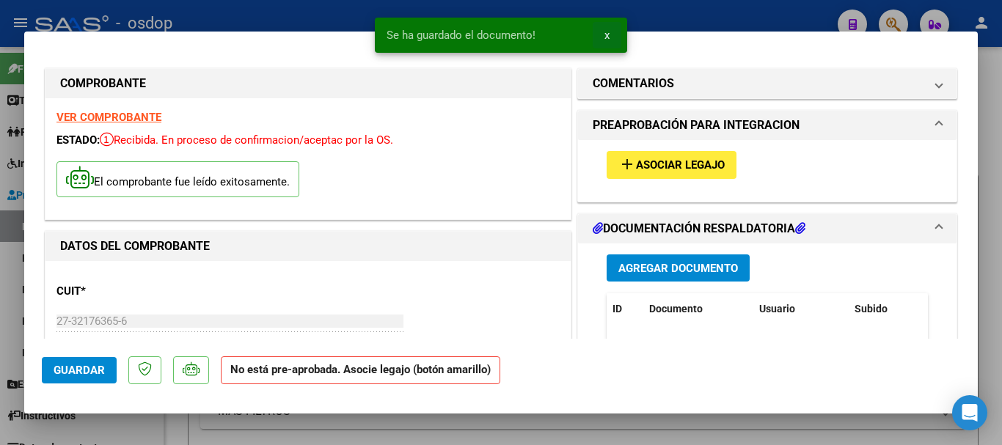
click at [609, 35] on span "x" at bounding box center [606, 35] width 5 height 13
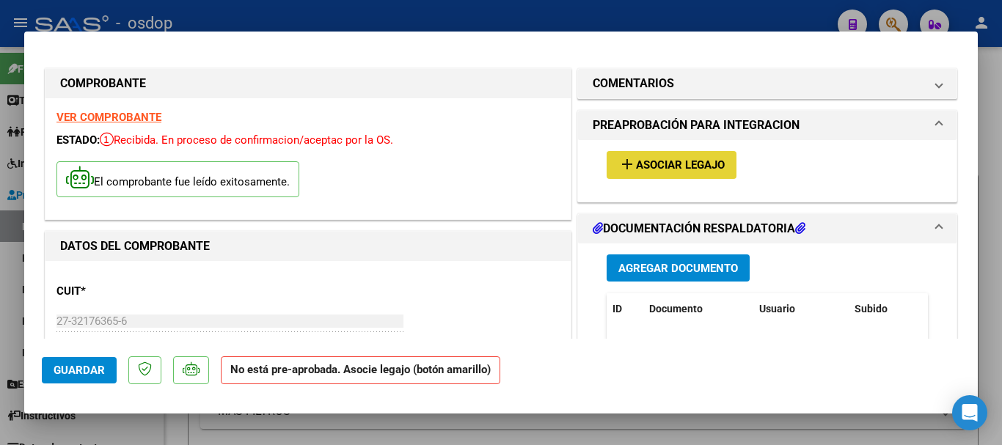
click at [683, 159] on span "Asociar Legajo" at bounding box center [680, 165] width 89 height 13
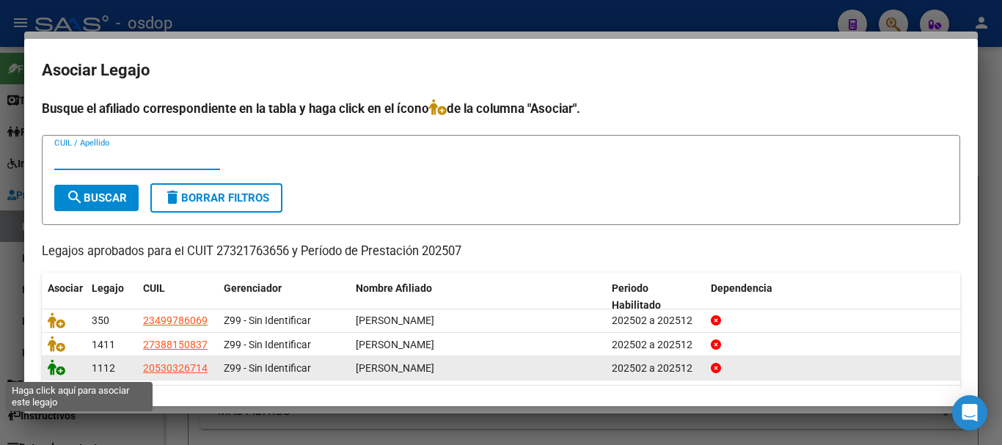
click at [56, 371] on icon at bounding box center [57, 367] width 18 height 16
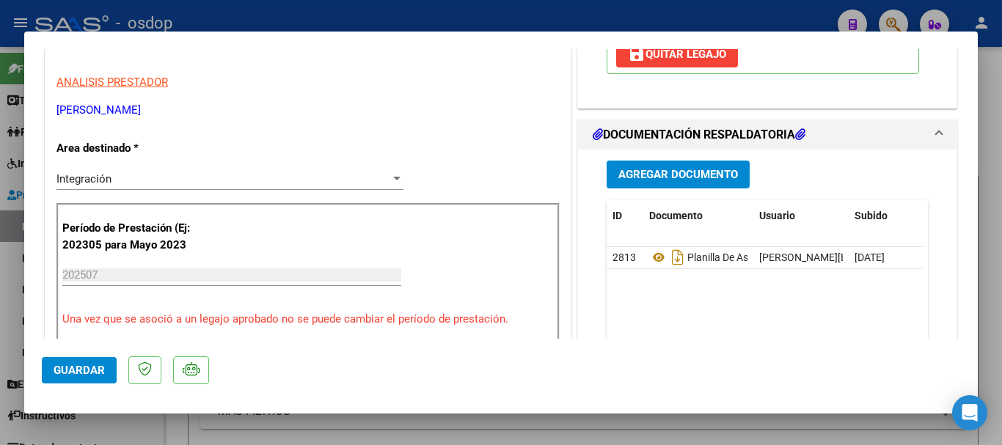
scroll to position [367, 0]
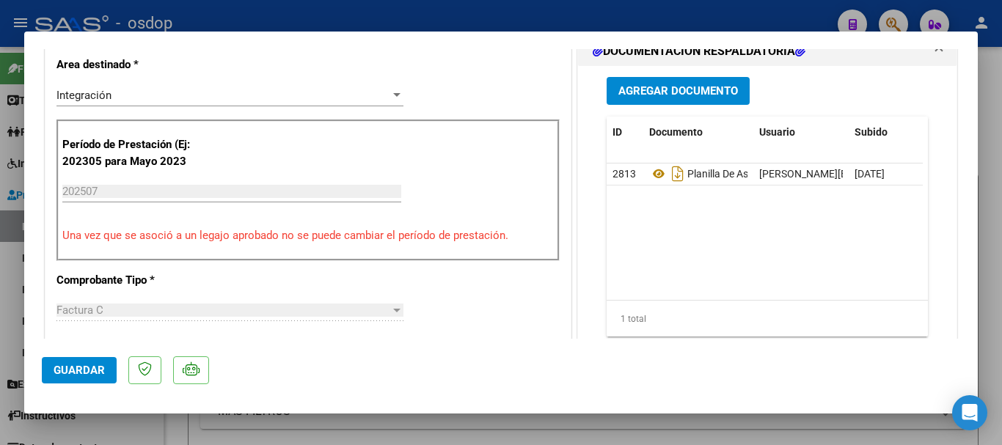
click at [79, 372] on span "Guardar" at bounding box center [79, 370] width 51 height 13
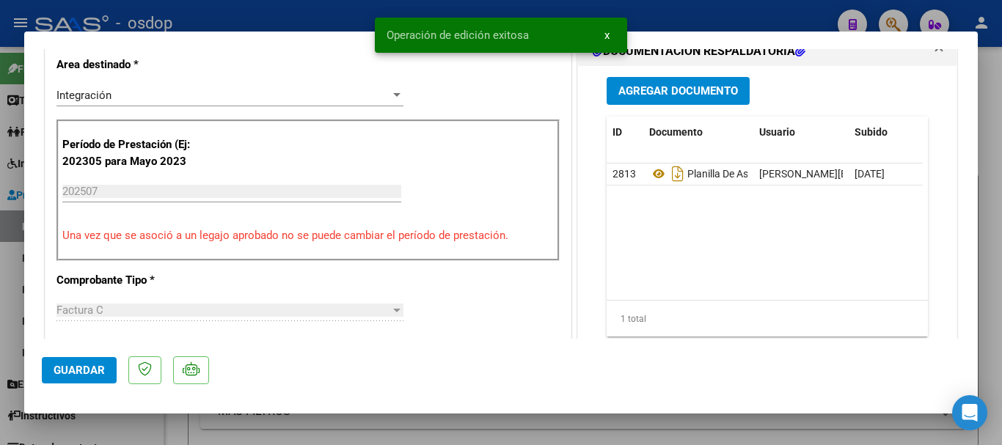
click at [606, 37] on span "x" at bounding box center [606, 35] width 5 height 13
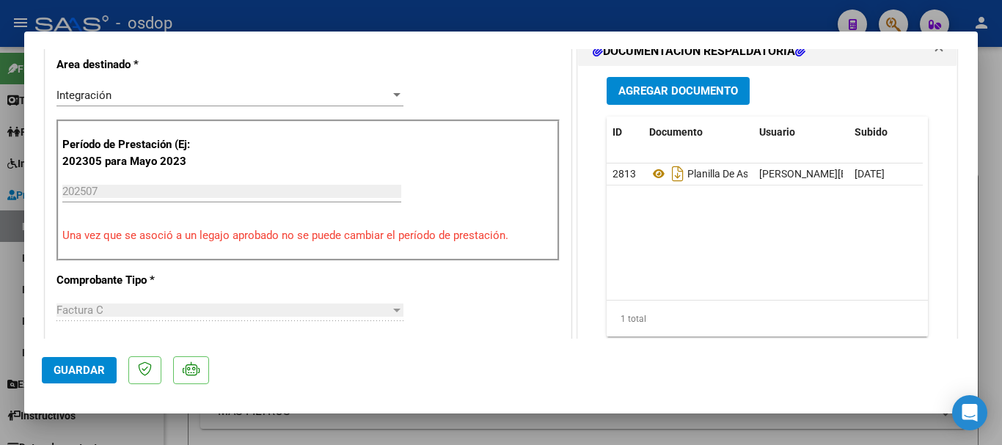
click at [667, 12] on div at bounding box center [501, 222] width 1002 height 445
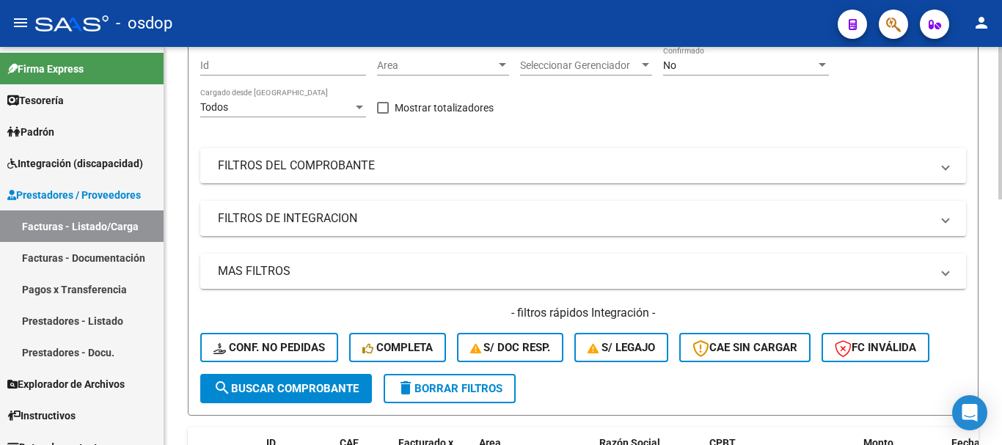
scroll to position [147, 0]
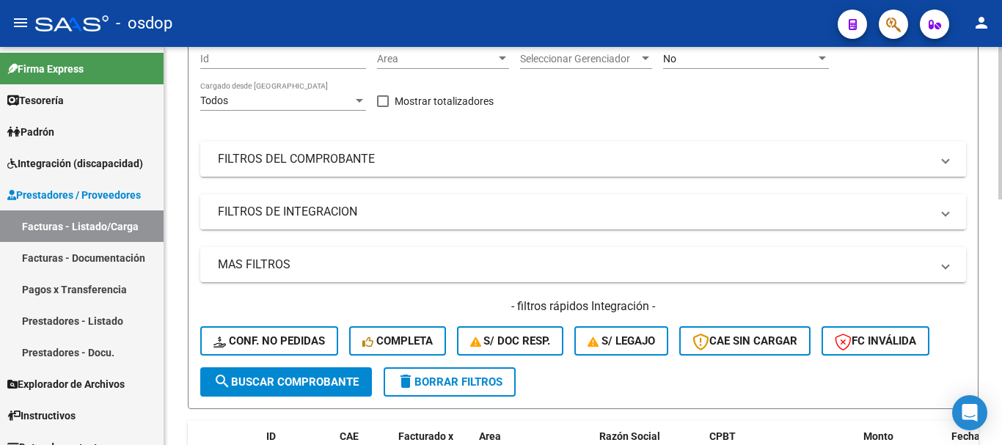
click at [448, 215] on mat-panel-title "FILTROS DE INTEGRACION" at bounding box center [574, 212] width 713 height 16
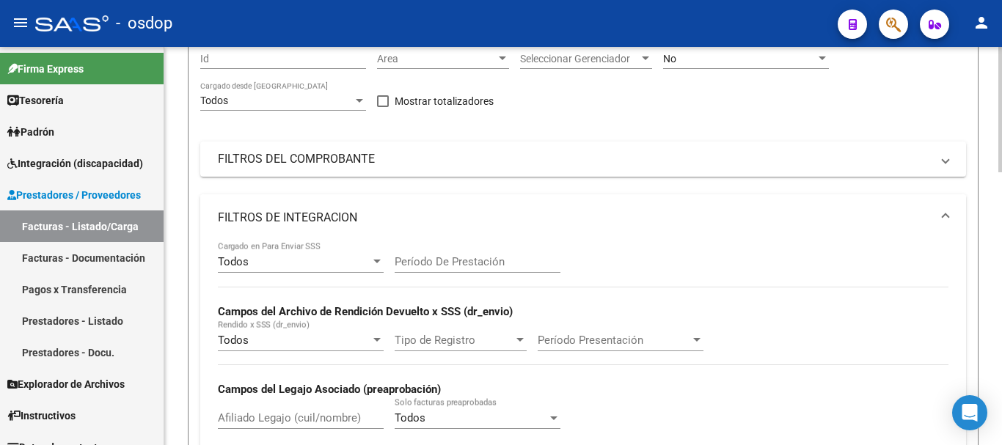
click at [448, 215] on mat-panel-title "FILTROS DE INTEGRACION" at bounding box center [574, 218] width 713 height 16
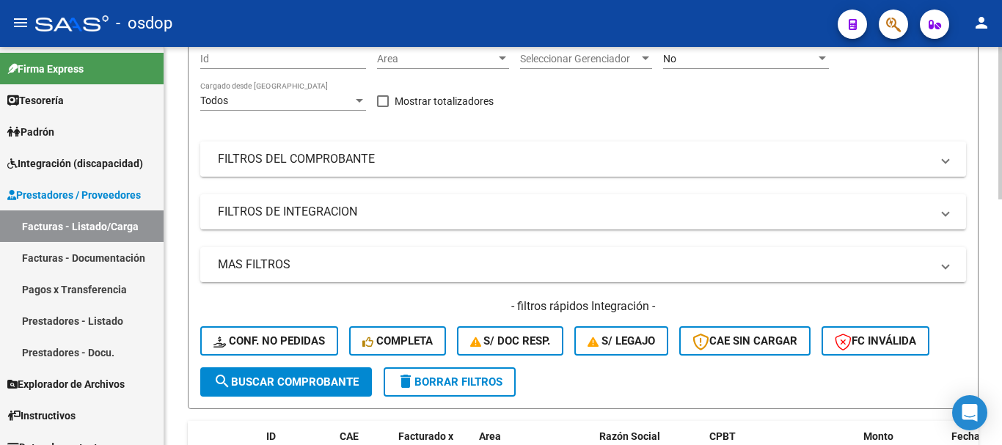
click at [459, 161] on mat-panel-title "FILTROS DEL COMPROBANTE" at bounding box center [574, 159] width 713 height 16
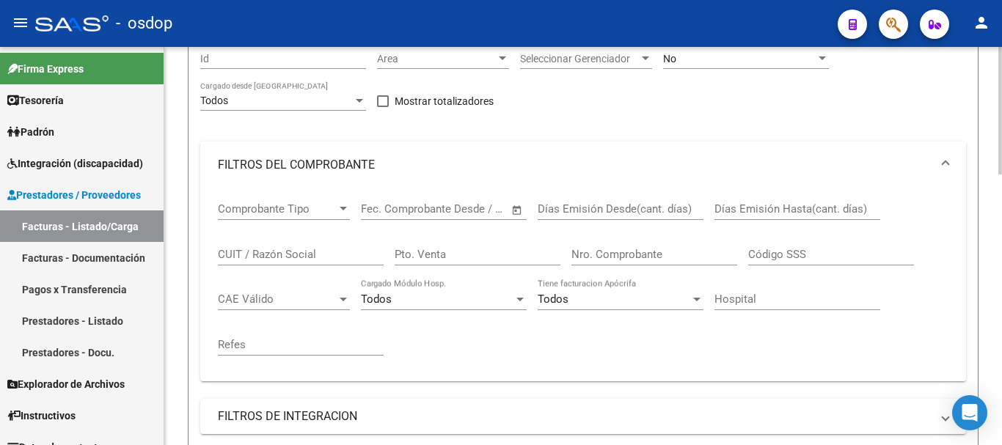
click at [288, 255] on input "CUIT / Razón Social" at bounding box center [301, 254] width 166 height 13
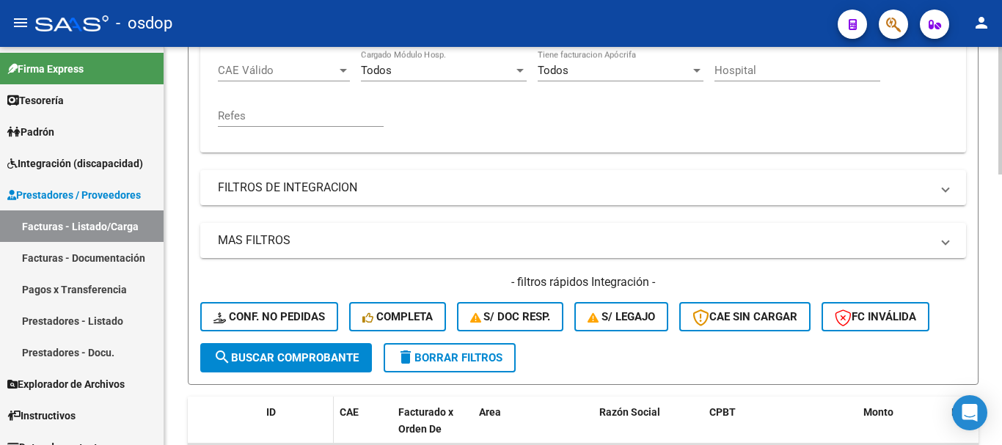
scroll to position [440, 0]
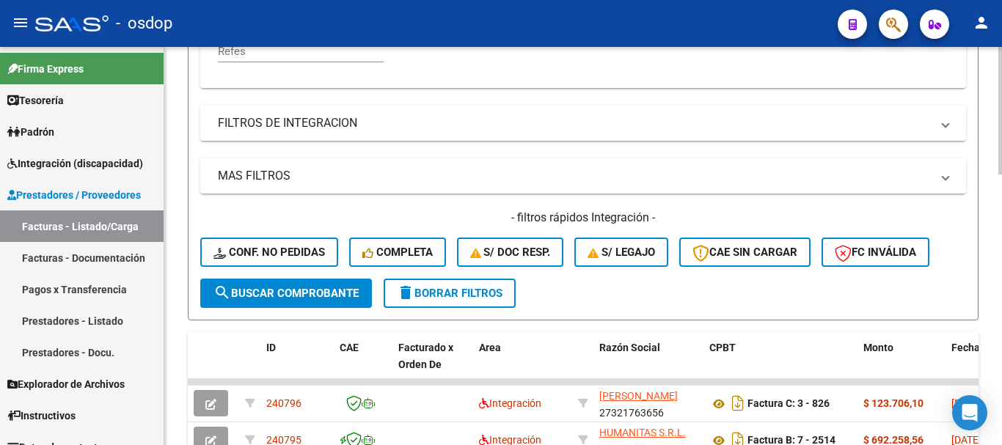
type input "tonzar"
click at [281, 294] on span "search Buscar Comprobante" at bounding box center [285, 293] width 145 height 13
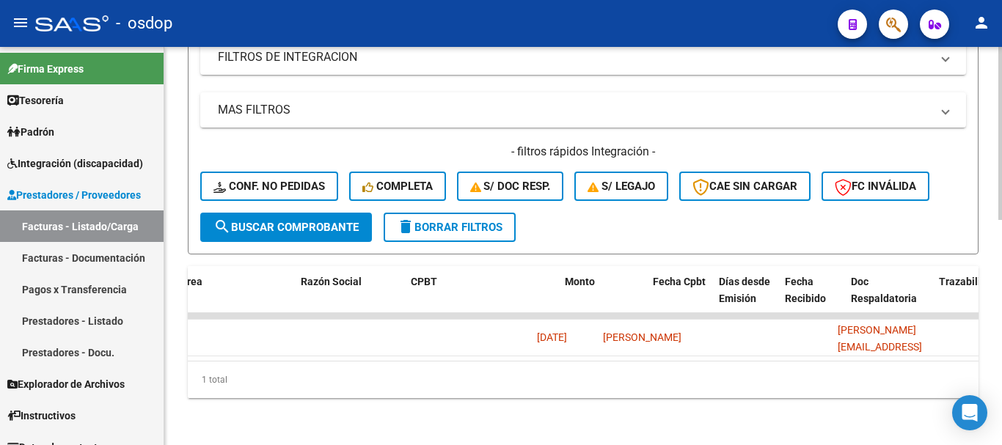
scroll to position [0, 0]
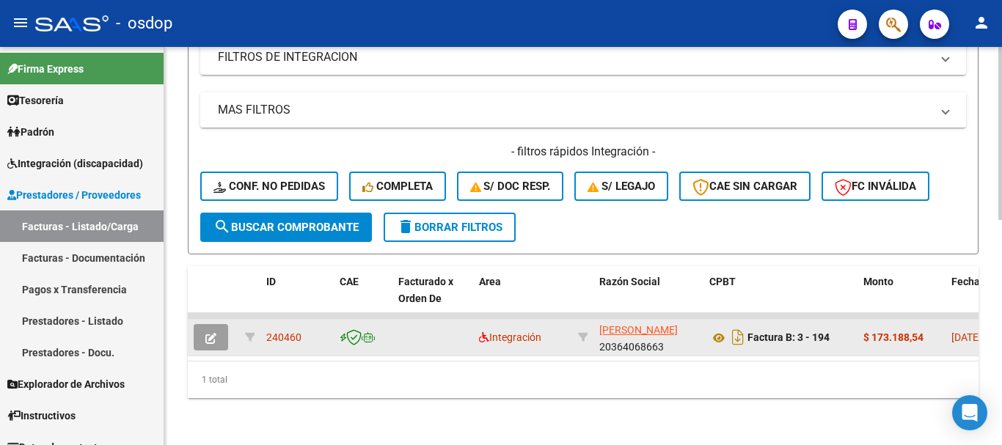
click at [215, 333] on icon "button" at bounding box center [210, 338] width 11 height 11
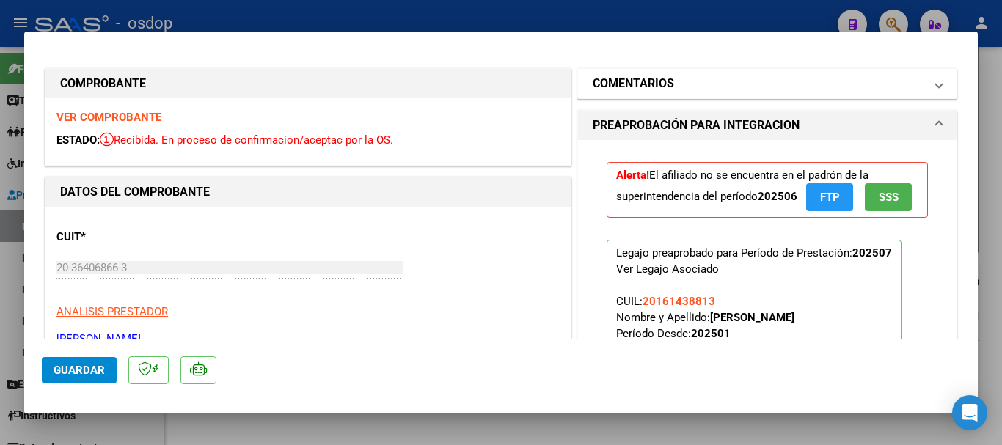
click at [936, 86] on span at bounding box center [939, 84] width 6 height 18
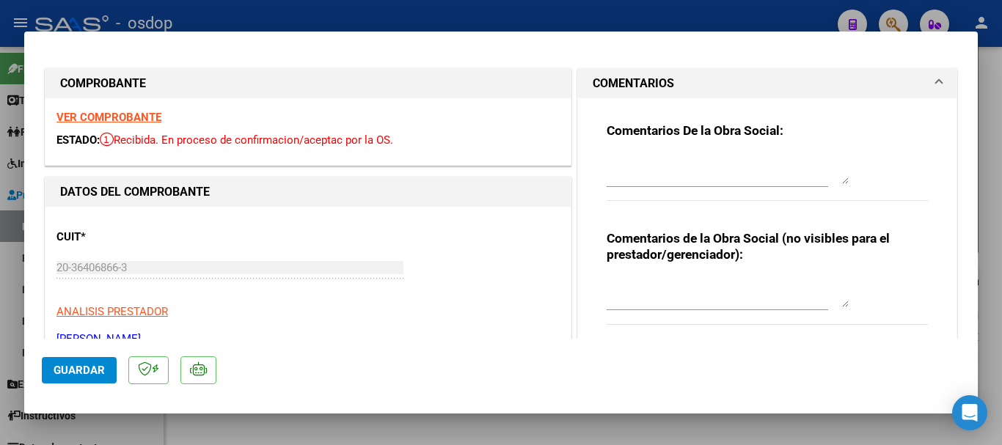
click at [936, 83] on span at bounding box center [939, 84] width 6 height 18
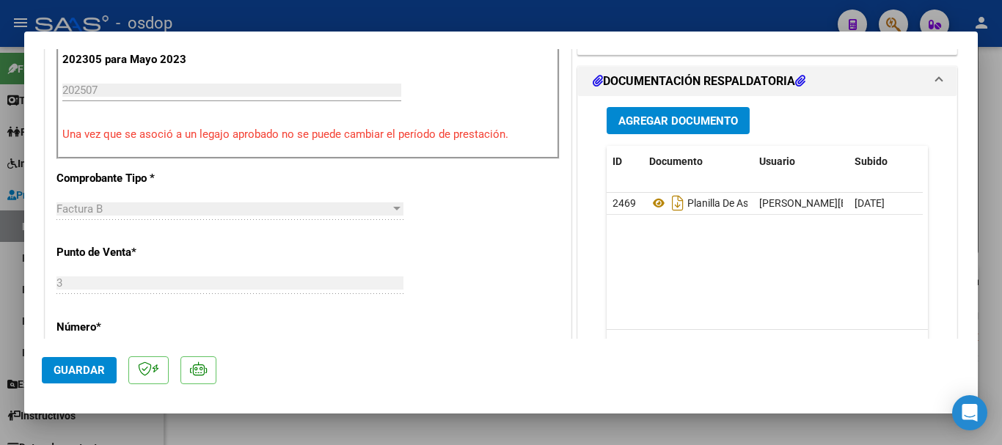
scroll to position [440, 0]
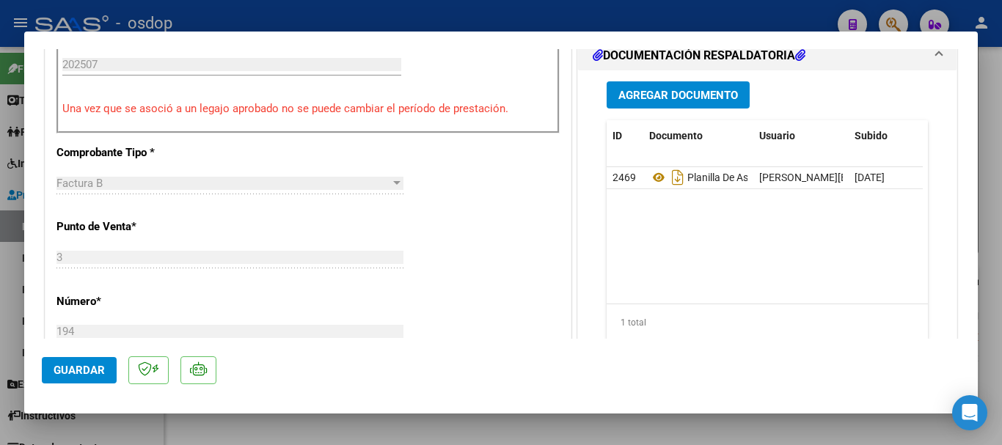
click at [546, 24] on div at bounding box center [501, 222] width 1002 height 445
type input "$ 0,00"
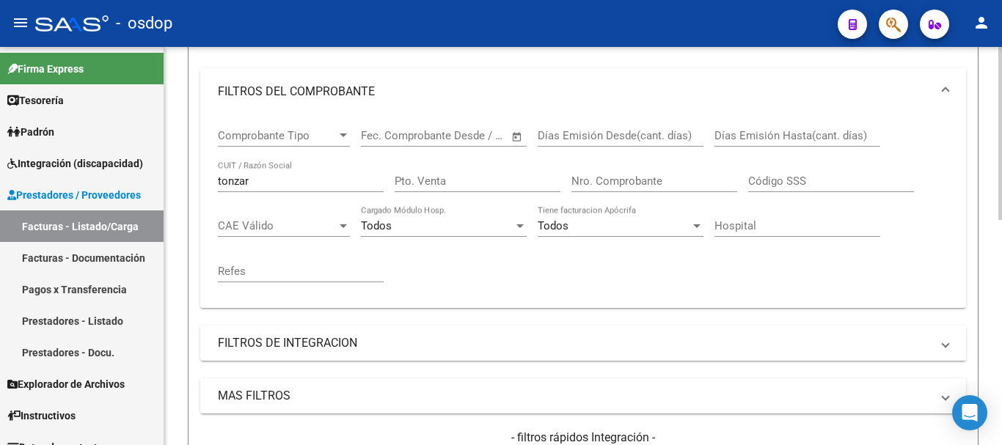
scroll to position [0, 0]
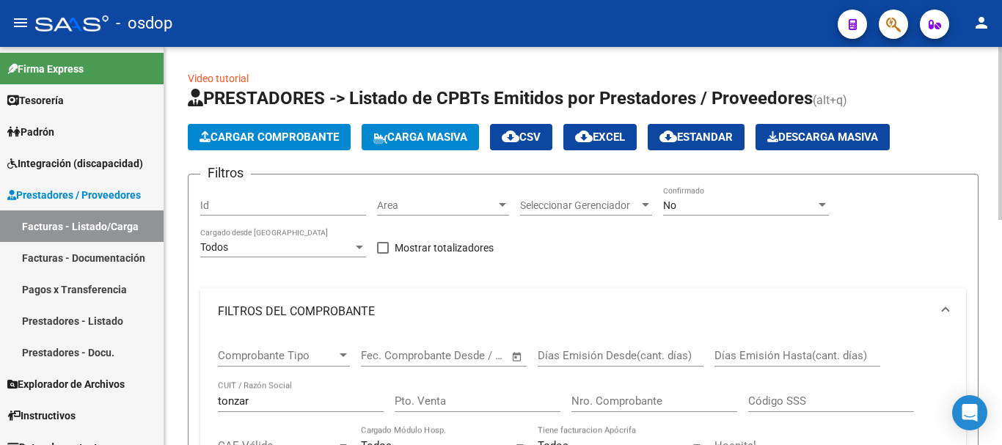
click at [278, 141] on span "Cargar Comprobante" at bounding box center [268, 137] width 139 height 13
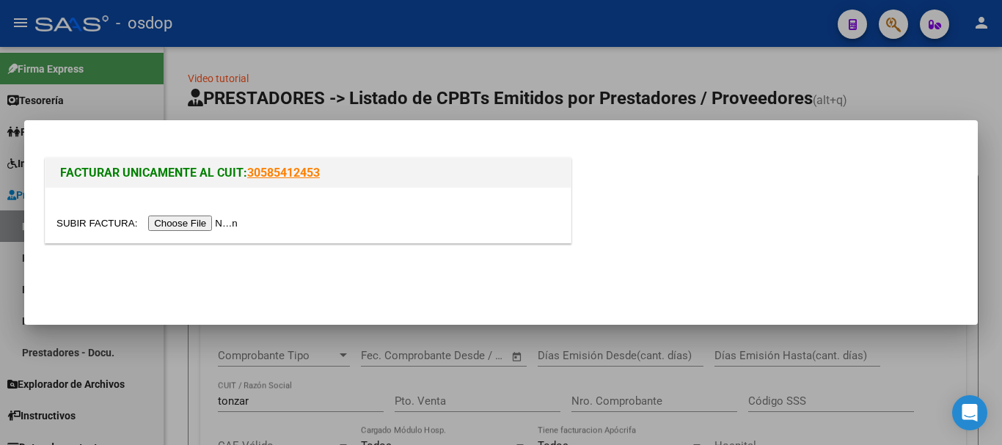
click at [194, 228] on input "file" at bounding box center [149, 223] width 186 height 15
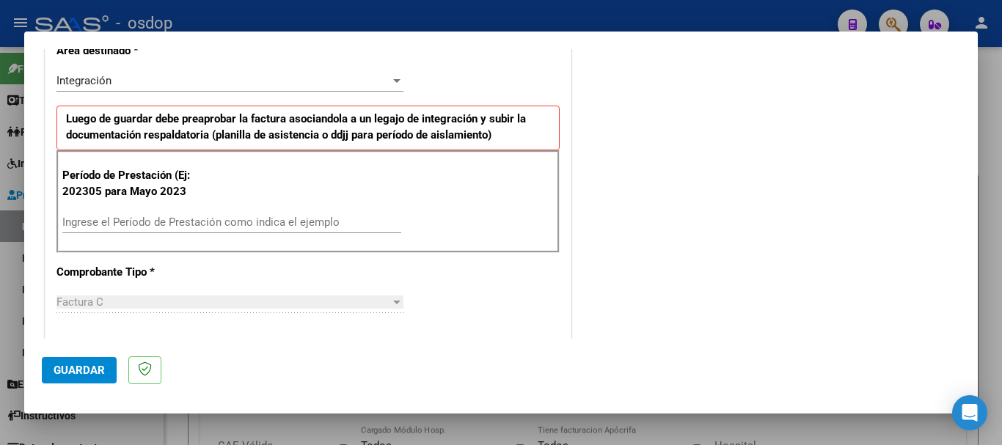
scroll to position [367, 0]
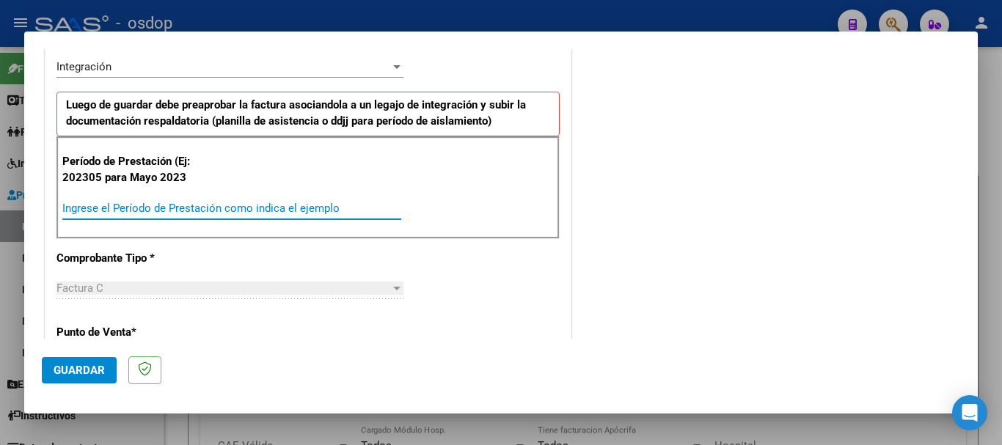
click at [164, 212] on input "Ingrese el Período de Prestación como indica el ejemplo" at bounding box center [231, 208] width 339 height 13
type input "202507"
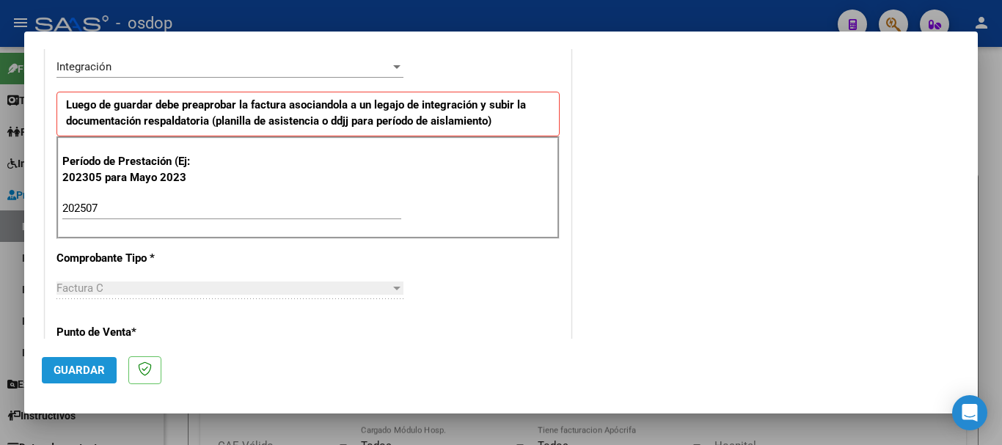
click at [87, 367] on span "Guardar" at bounding box center [79, 370] width 51 height 13
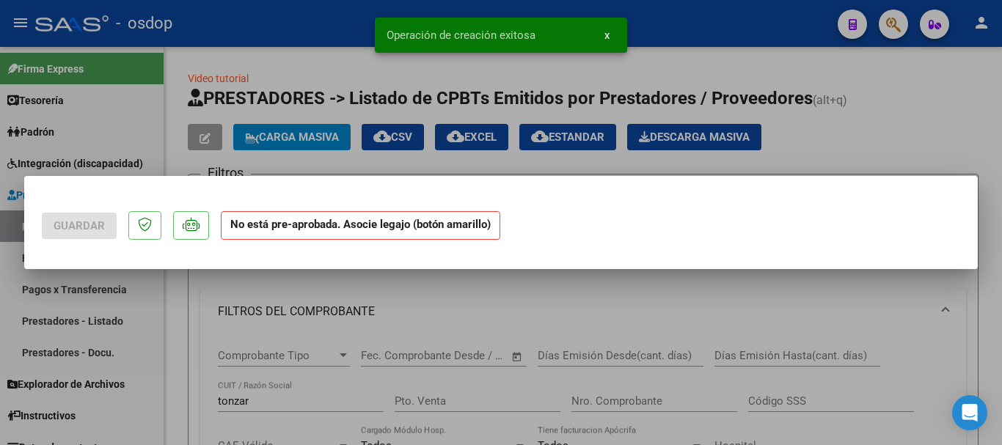
scroll to position [0, 0]
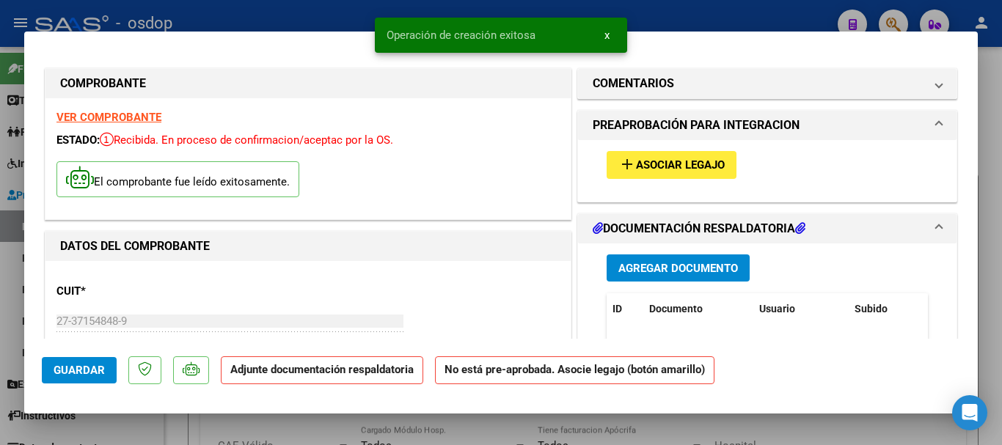
click at [669, 262] on span "Agregar Documento" at bounding box center [678, 268] width 120 height 13
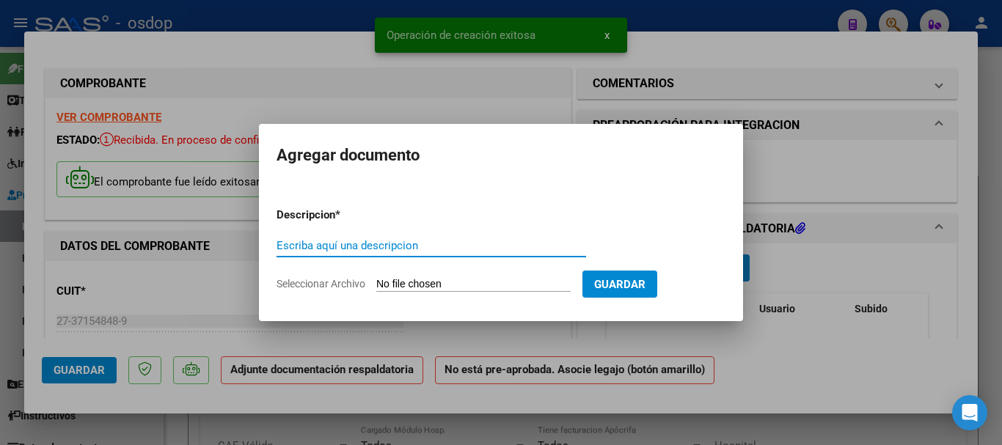
click at [419, 247] on input "Escriba aquí una descripcion" at bounding box center [430, 245] width 309 height 13
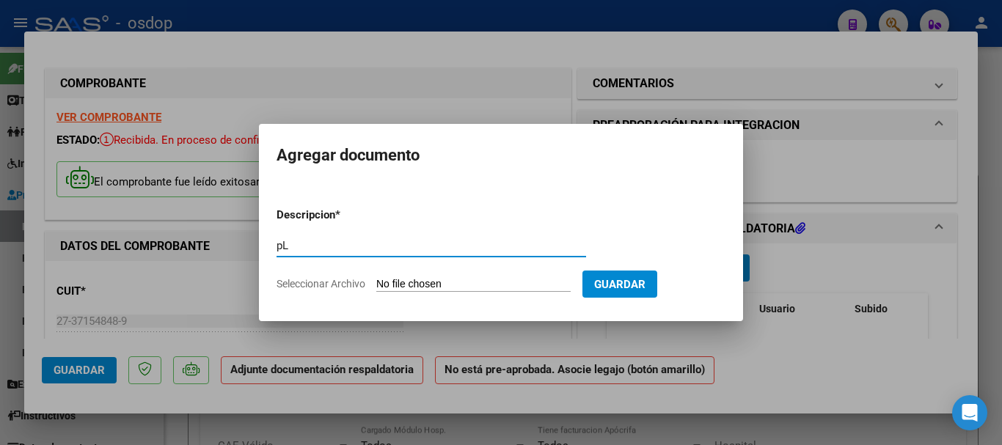
type input "p"
type input "Planilla de asistencia"
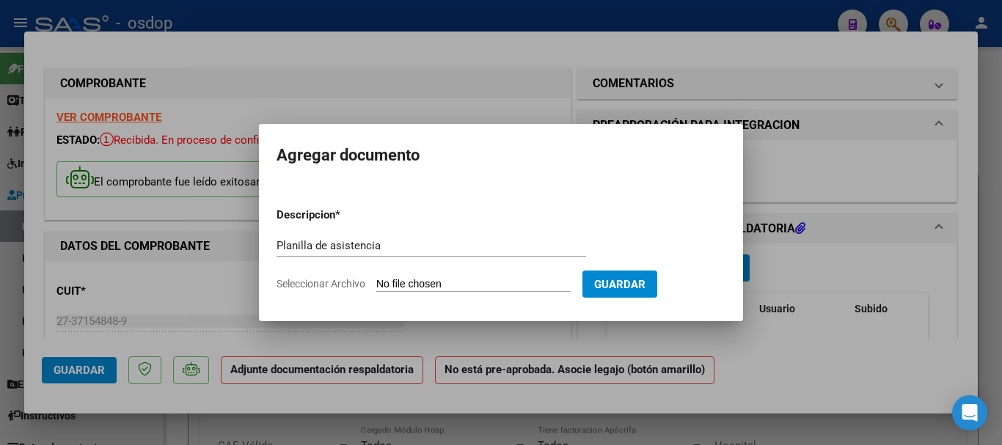
click at [441, 283] on input "Seleccionar Archivo" at bounding box center [473, 285] width 194 height 14
type input "C:\fakepath\REINA 651 - ROBLEDO - [DATE] - ASIS.pdf"
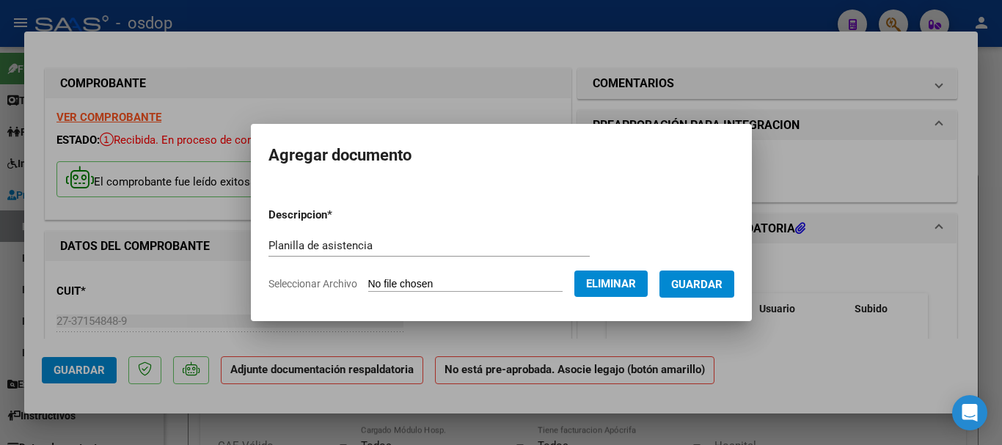
click at [715, 287] on span "Guardar" at bounding box center [696, 284] width 51 height 13
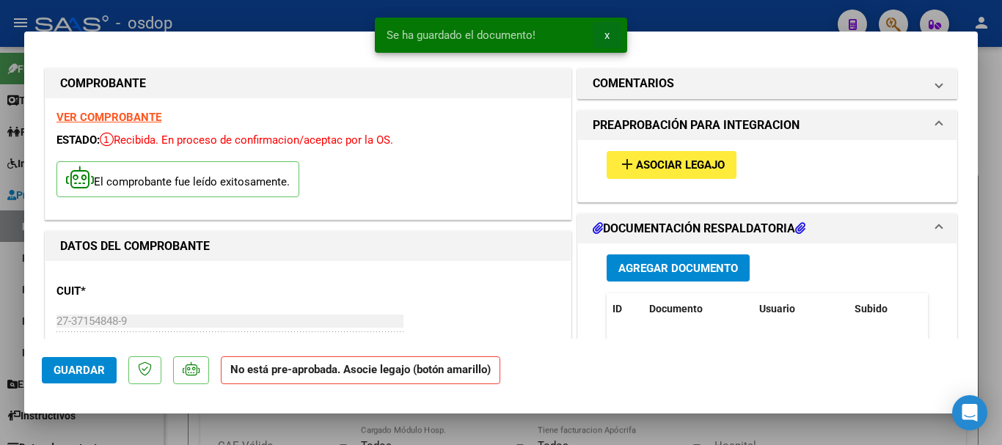
click at [604, 32] on span "x" at bounding box center [606, 35] width 5 height 13
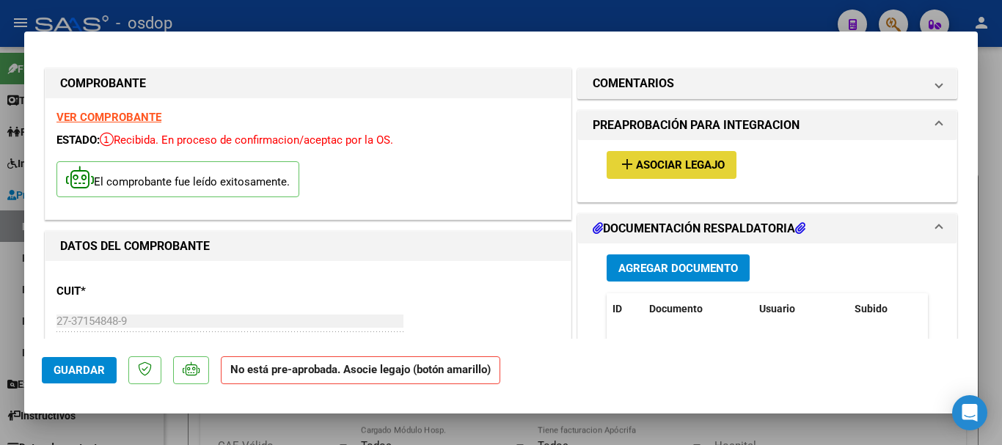
click at [669, 169] on span "Asociar Legajo" at bounding box center [680, 165] width 89 height 13
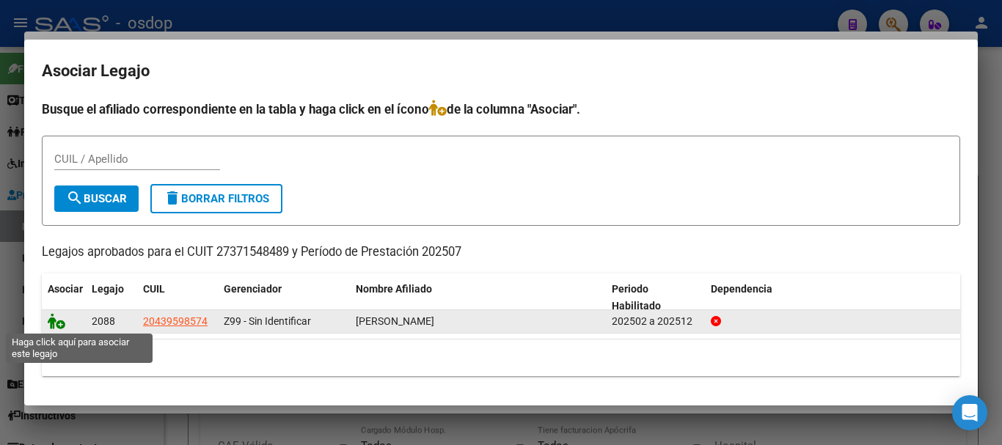
click at [56, 326] on icon at bounding box center [57, 321] width 18 height 16
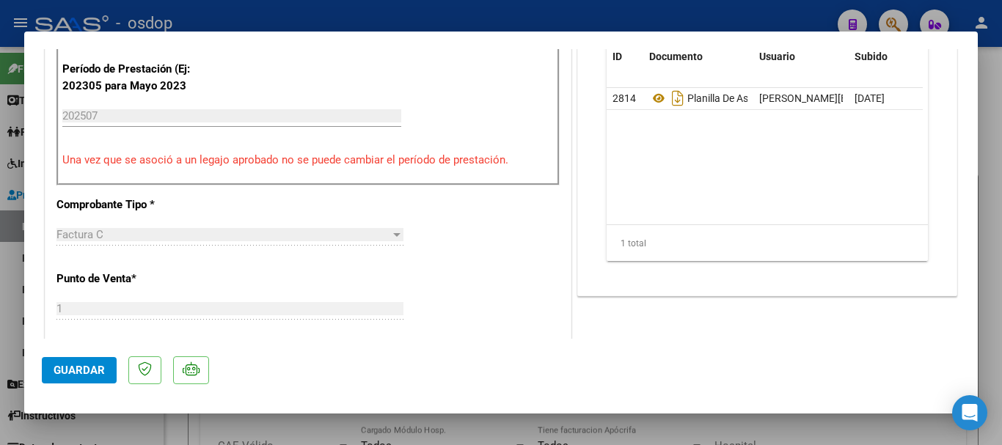
scroll to position [660, 0]
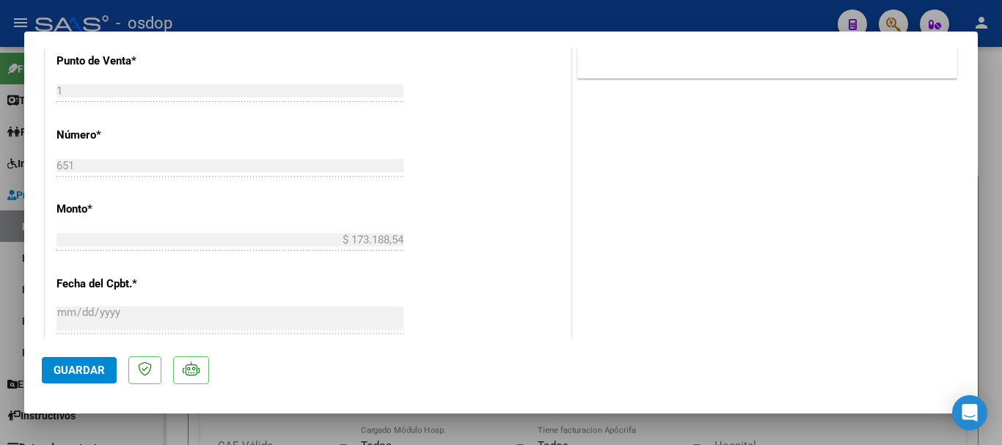
click at [84, 372] on span "Guardar" at bounding box center [79, 370] width 51 height 13
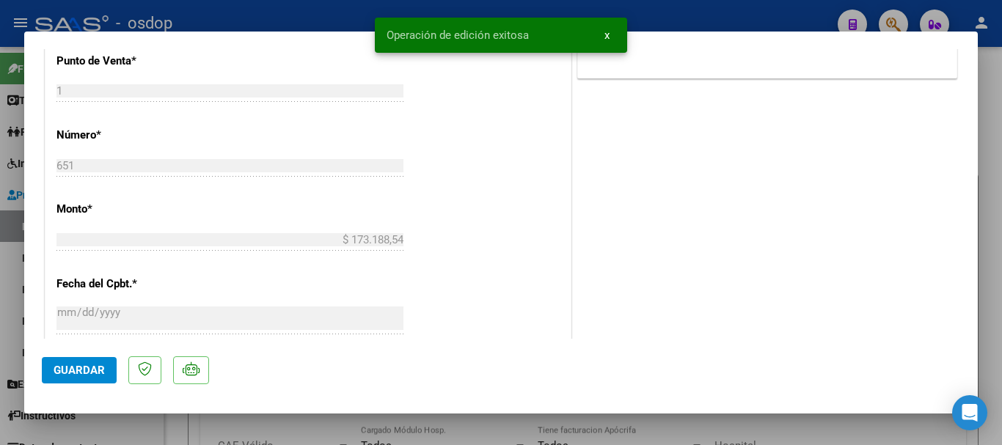
click at [606, 38] on span "x" at bounding box center [606, 35] width 5 height 13
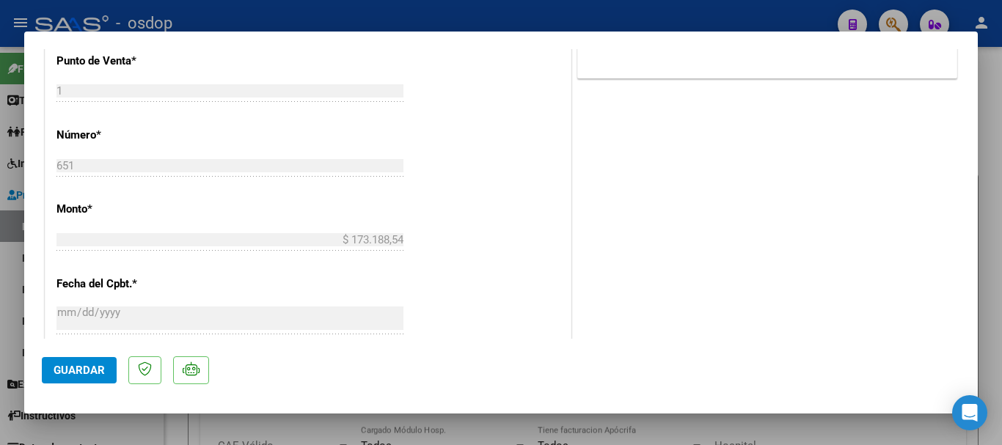
click at [547, 17] on div at bounding box center [501, 222] width 1002 height 445
type input "$ 0,00"
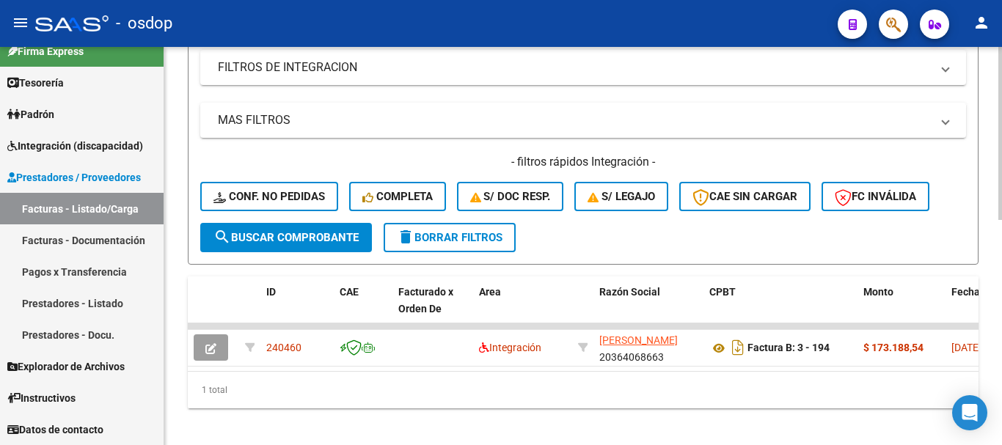
scroll to position [518, 0]
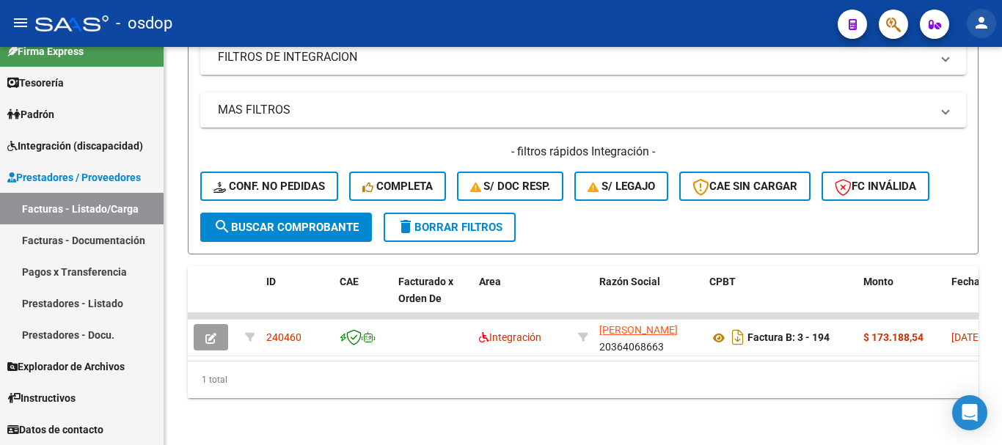
click at [985, 33] on button "person" at bounding box center [980, 23] width 29 height 29
click at [515, 175] on div at bounding box center [501, 222] width 1002 height 445
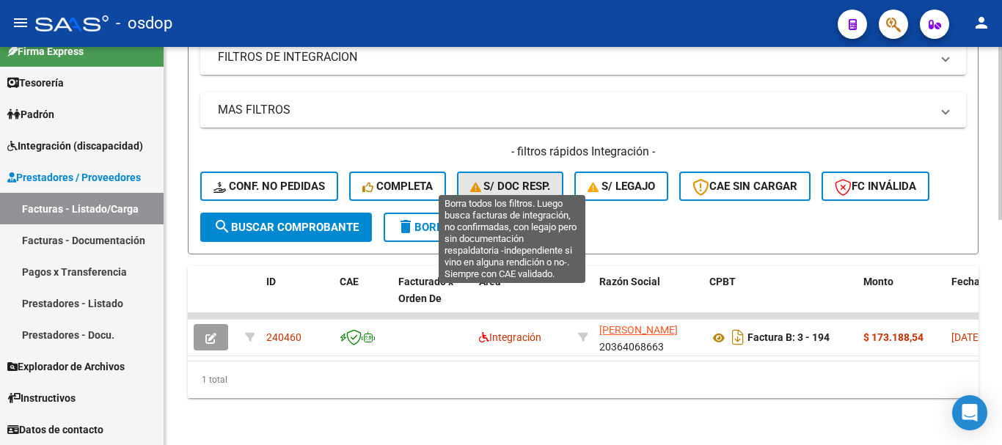
click at [518, 180] on span "S/ Doc Resp." at bounding box center [510, 186] width 81 height 13
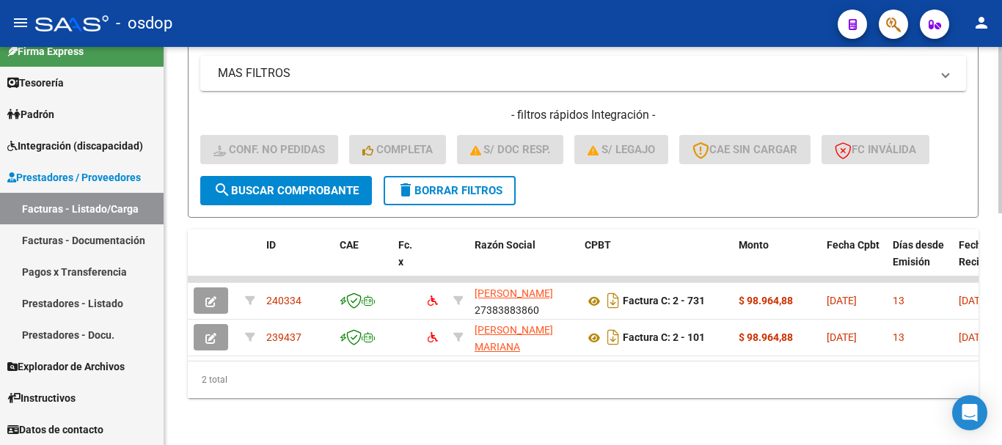
click at [458, 184] on span "delete Borrar Filtros" at bounding box center [450, 190] width 106 height 13
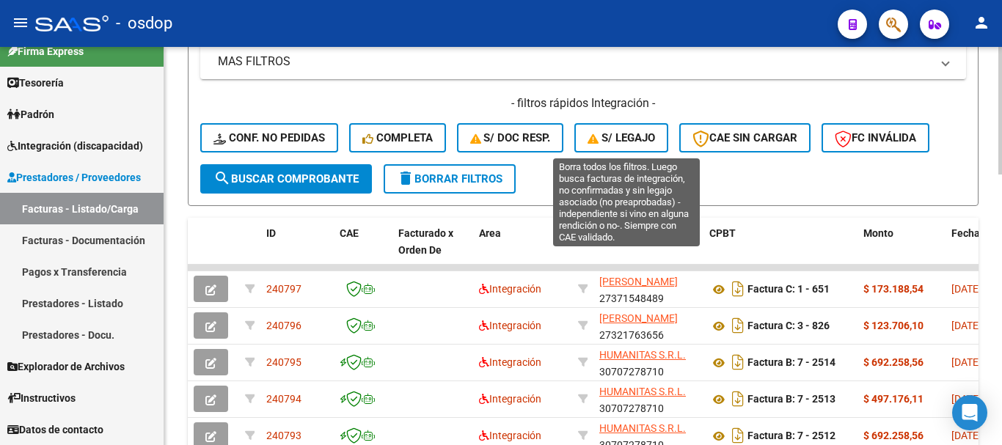
click at [631, 133] on span "S/ legajo" at bounding box center [620, 137] width 67 height 13
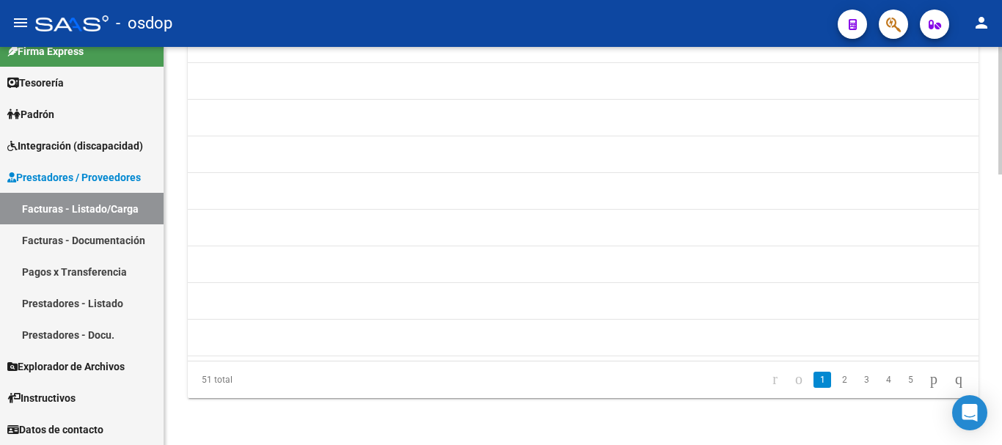
scroll to position [0, 1272]
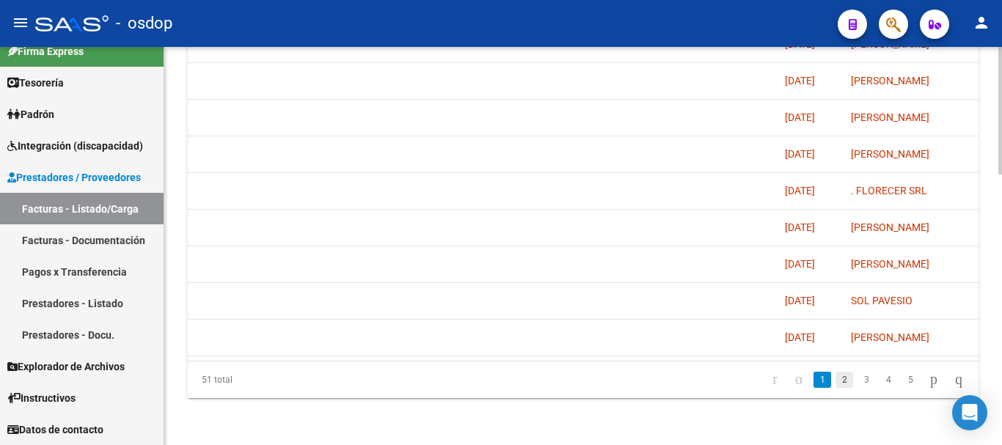
click at [835, 383] on link "2" at bounding box center [844, 380] width 18 height 16
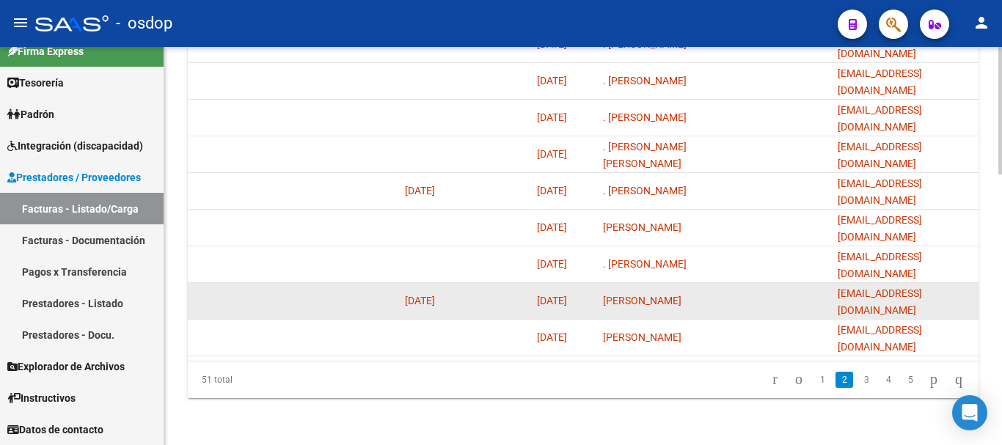
scroll to position [848, 0]
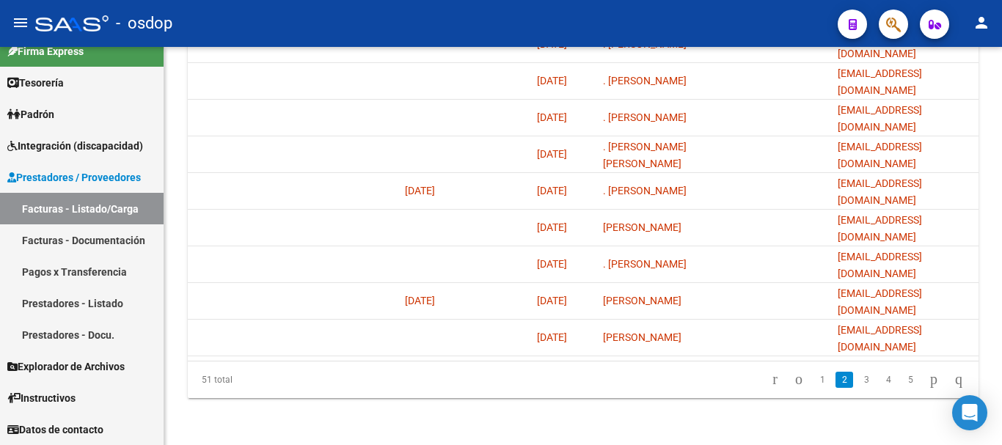
click at [857, 377] on link "3" at bounding box center [866, 380] width 18 height 16
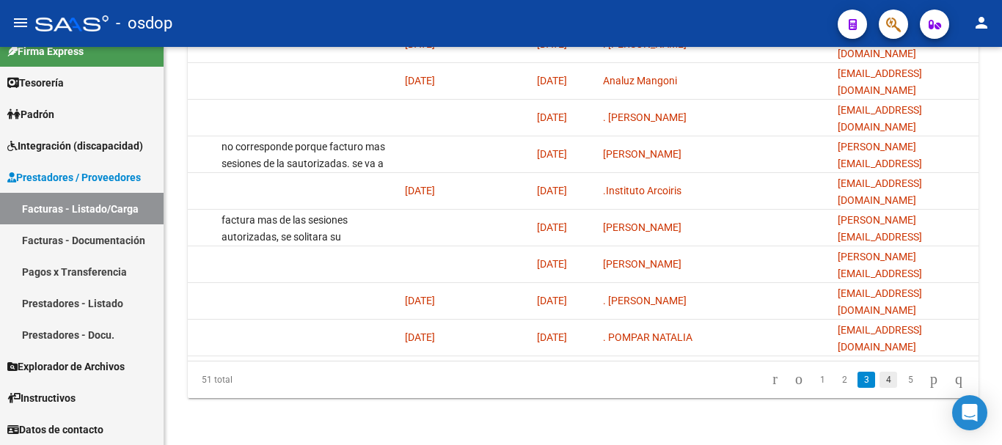
click at [879, 381] on link "4" at bounding box center [888, 380] width 18 height 16
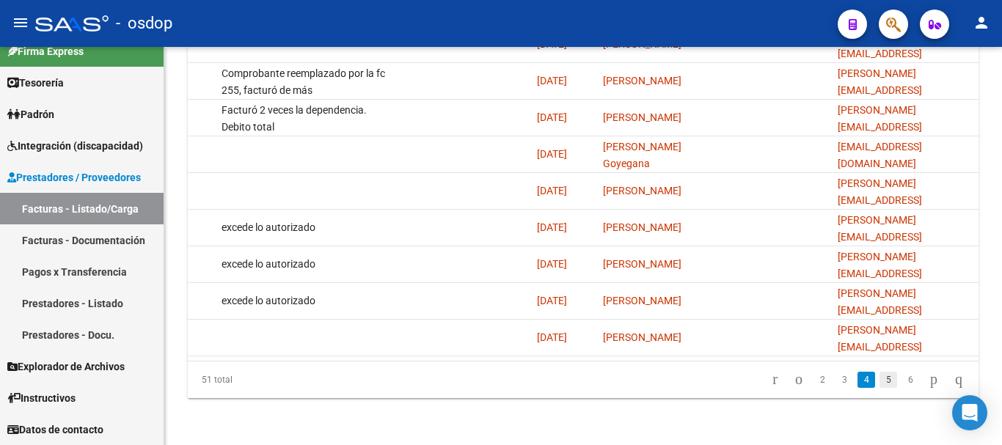
click at [879, 381] on link "5" at bounding box center [888, 380] width 18 height 16
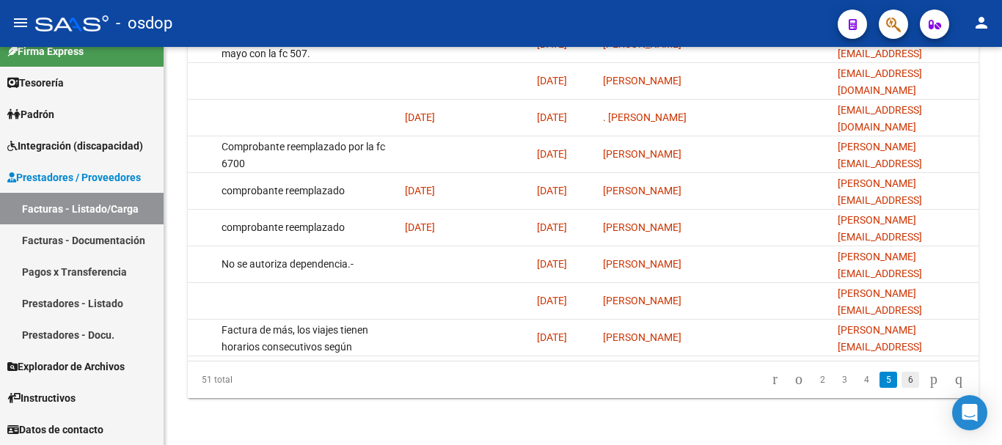
click at [901, 379] on link "6" at bounding box center [910, 380] width 18 height 16
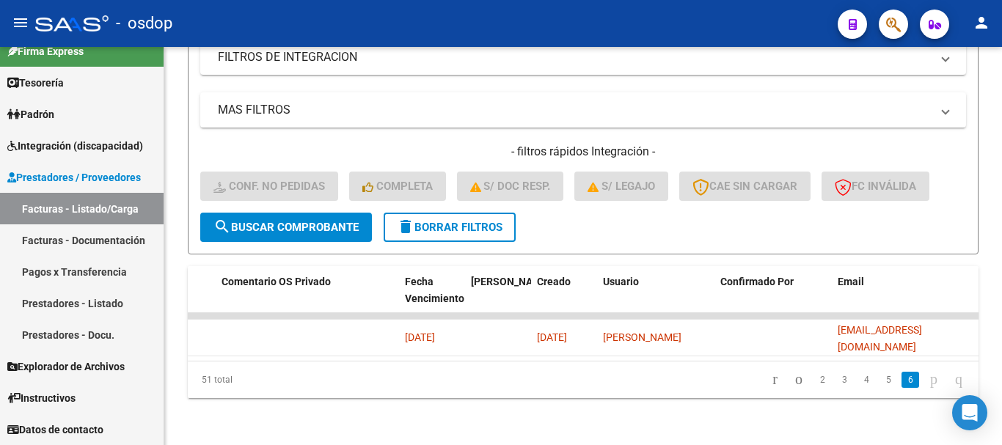
scroll to position [518, 0]
click at [813, 382] on link "2" at bounding box center [822, 380] width 18 height 16
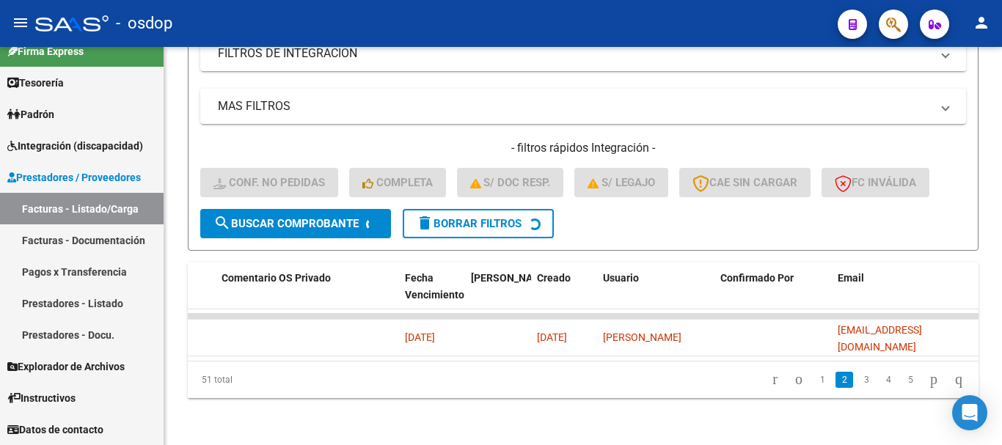
click at [804, 386] on div "51 total 1 2 3 4 5" at bounding box center [583, 379] width 790 height 37
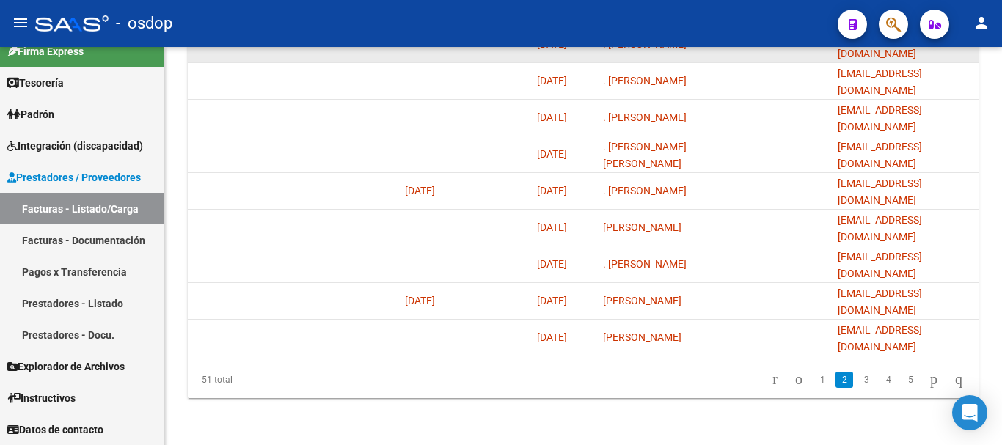
scroll to position [848, 0]
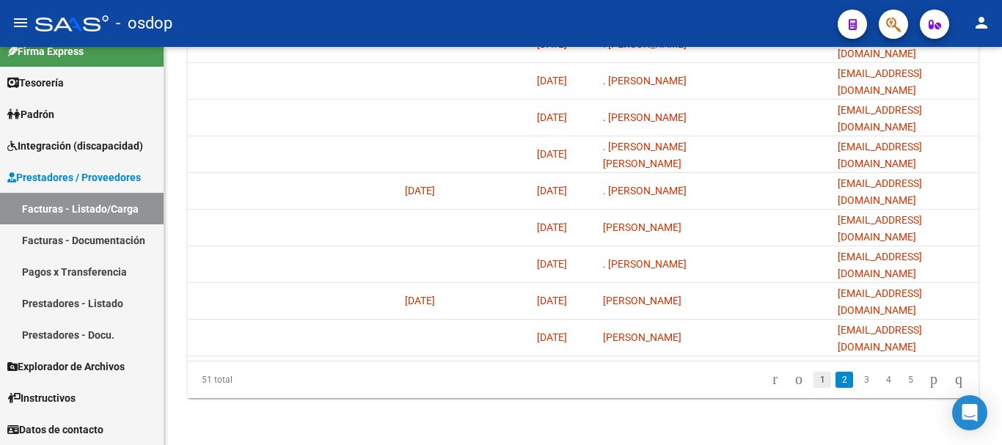
click at [813, 378] on link "1" at bounding box center [822, 380] width 18 height 16
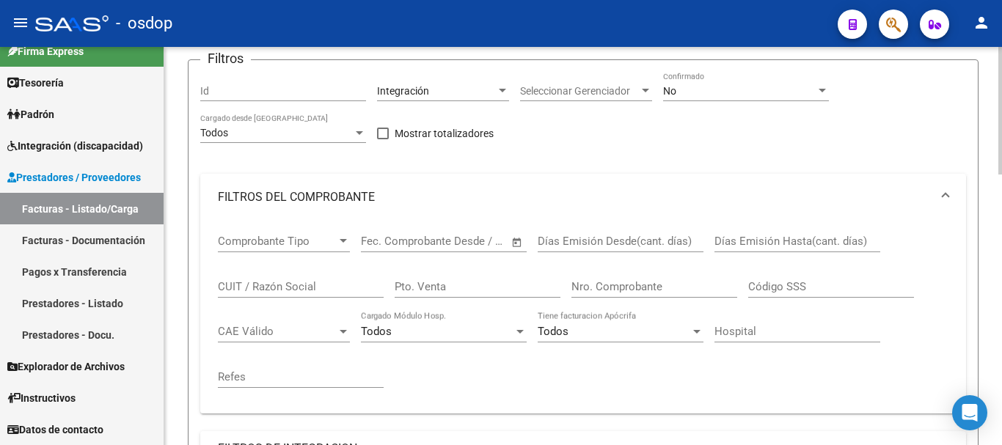
scroll to position [0, 0]
